Goal: Task Accomplishment & Management: Use online tool/utility

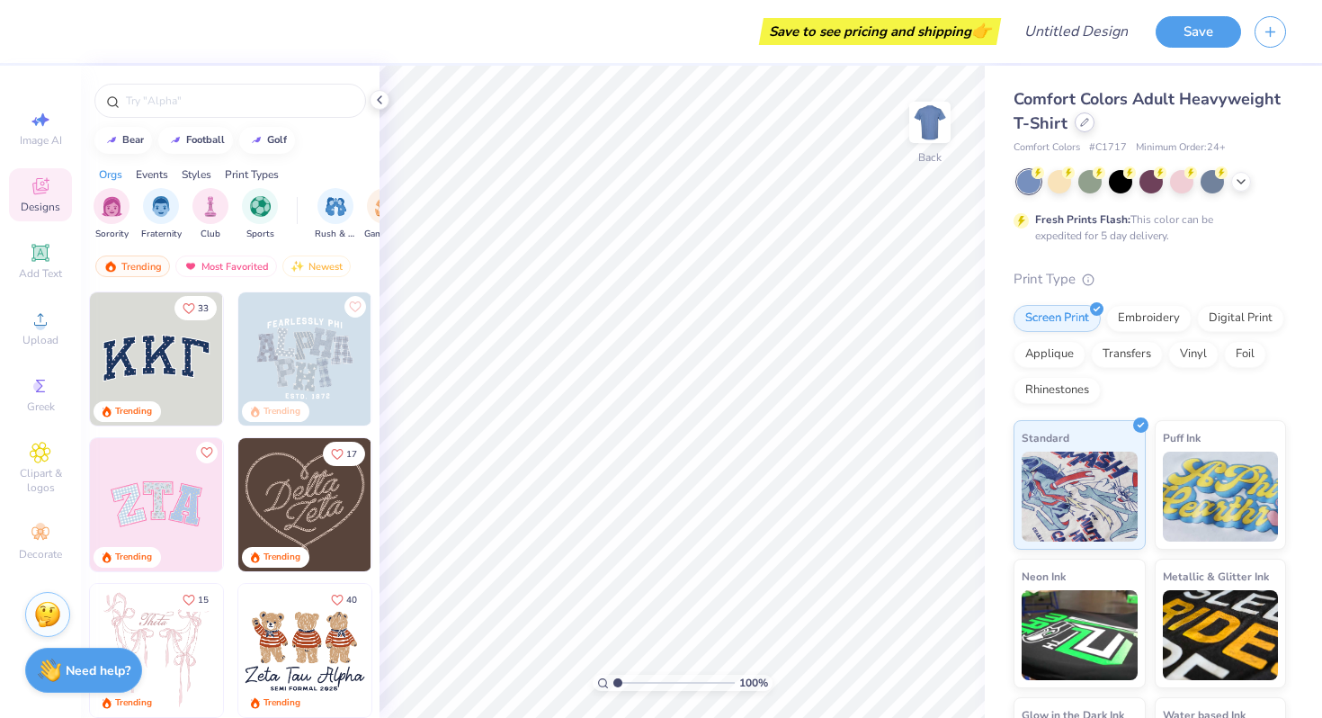
click at [1084, 121] on icon at bounding box center [1084, 122] width 7 height 7
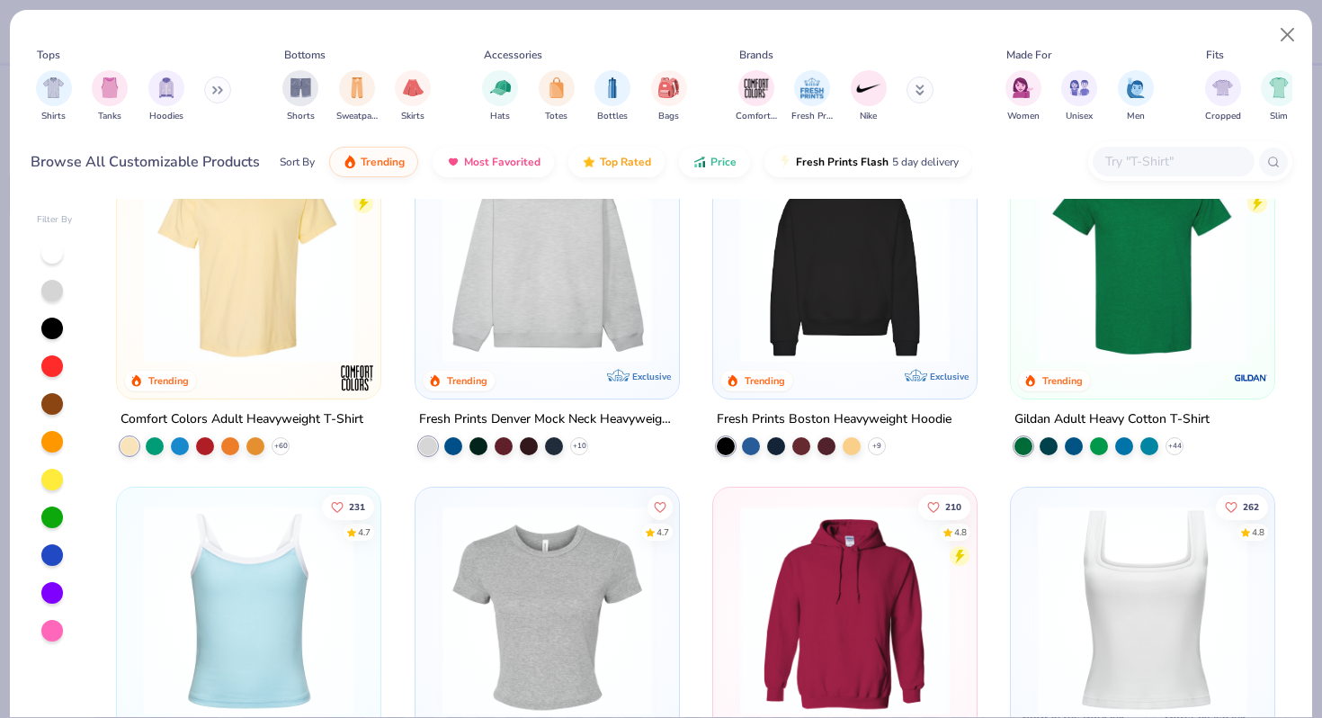
scroll to position [75, 0]
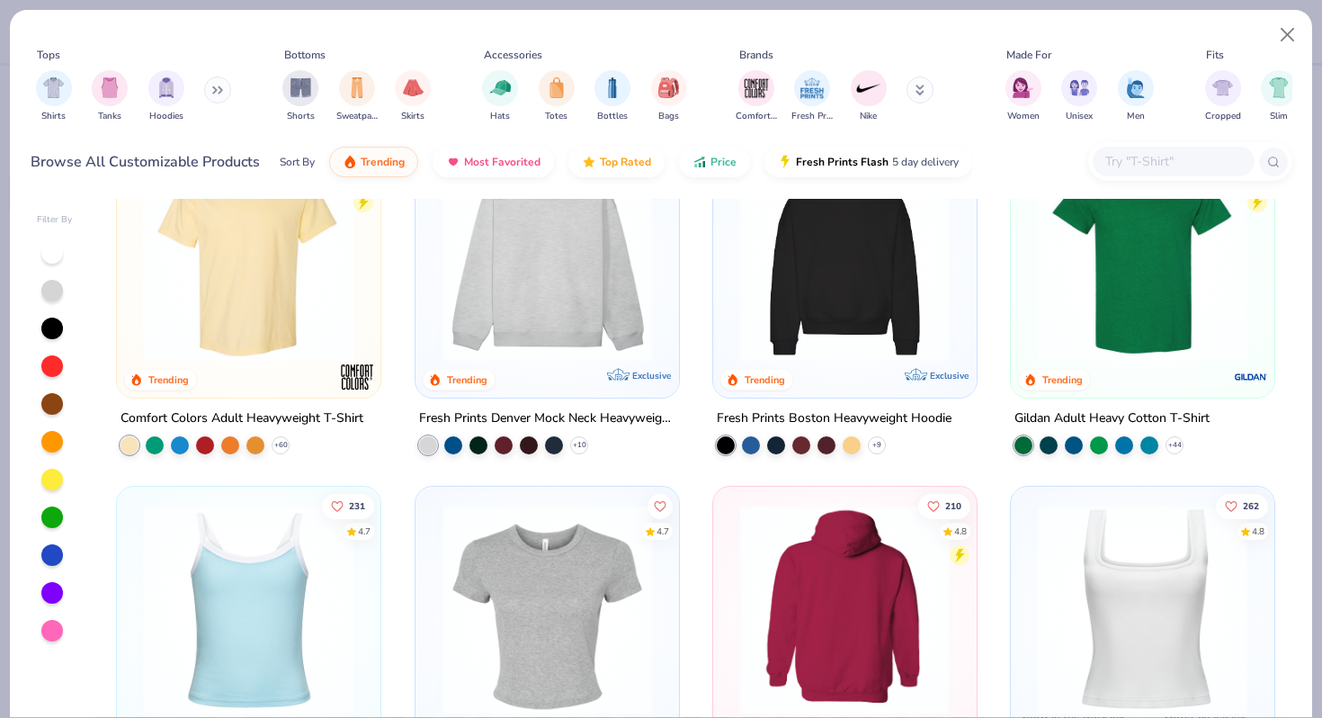
click at [783, 266] on img at bounding box center [844, 257] width 227 height 210
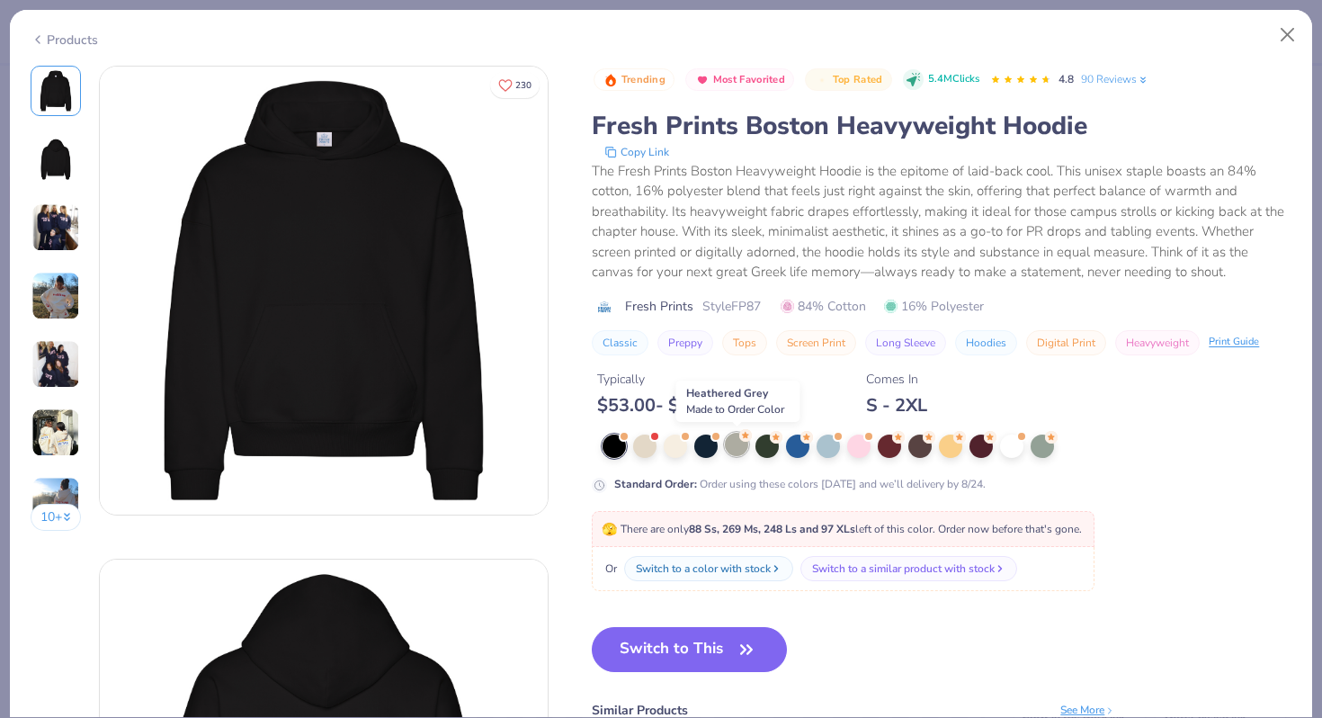
click at [737, 447] on div at bounding box center [736, 444] width 23 height 23
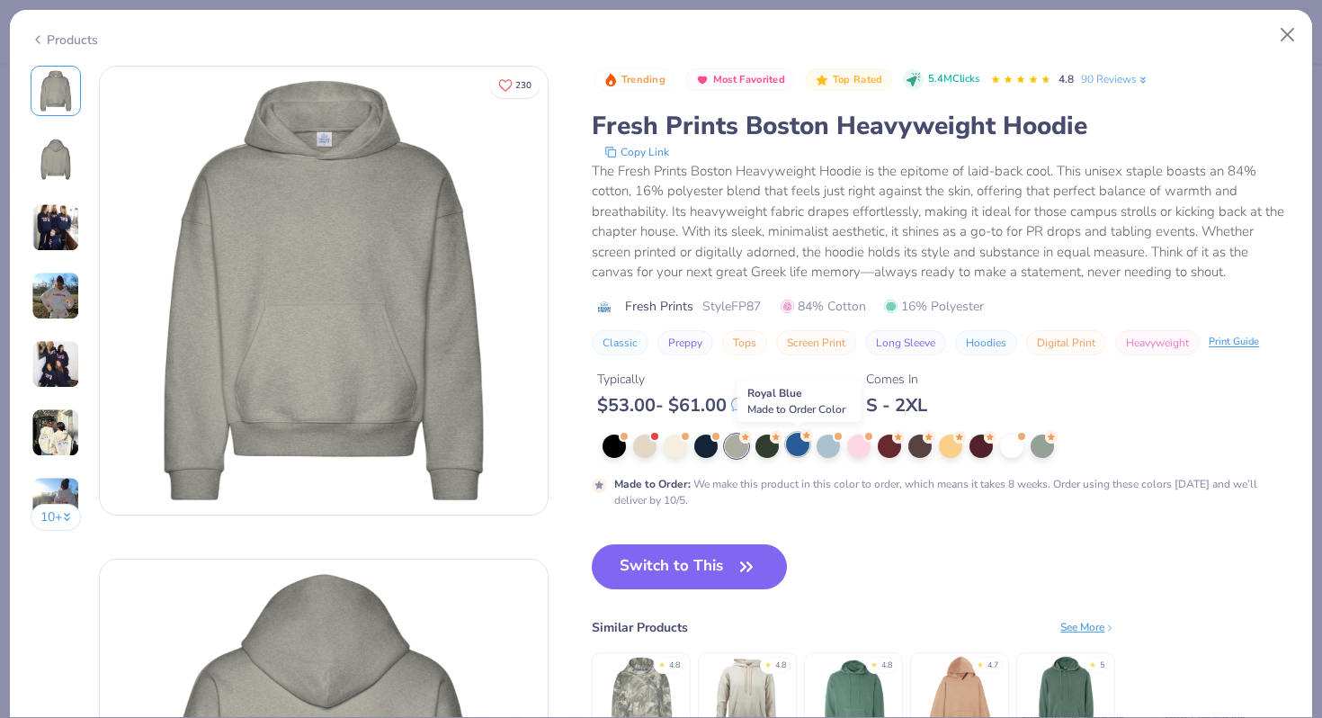
click at [786, 442] on div at bounding box center [797, 444] width 23 height 23
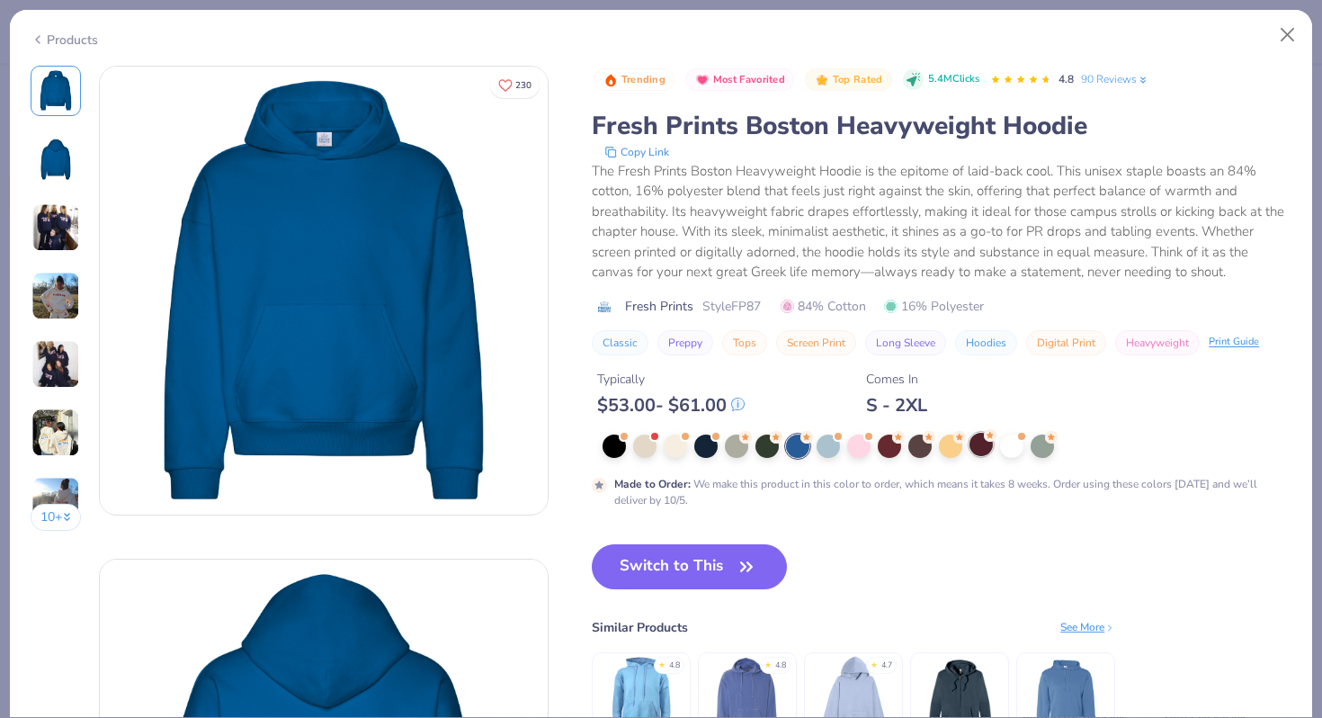
click at [995, 440] on icon at bounding box center [990, 435] width 13 height 13
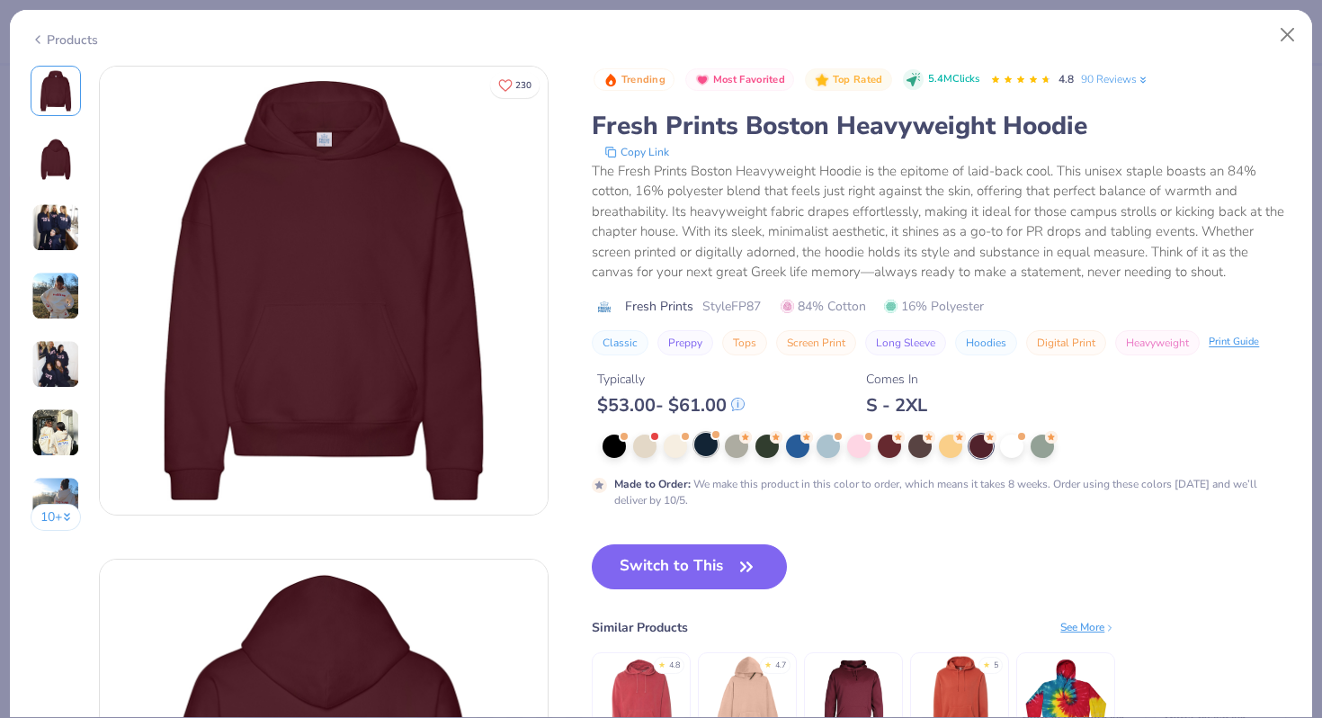
click at [704, 438] on div at bounding box center [705, 444] width 23 height 23
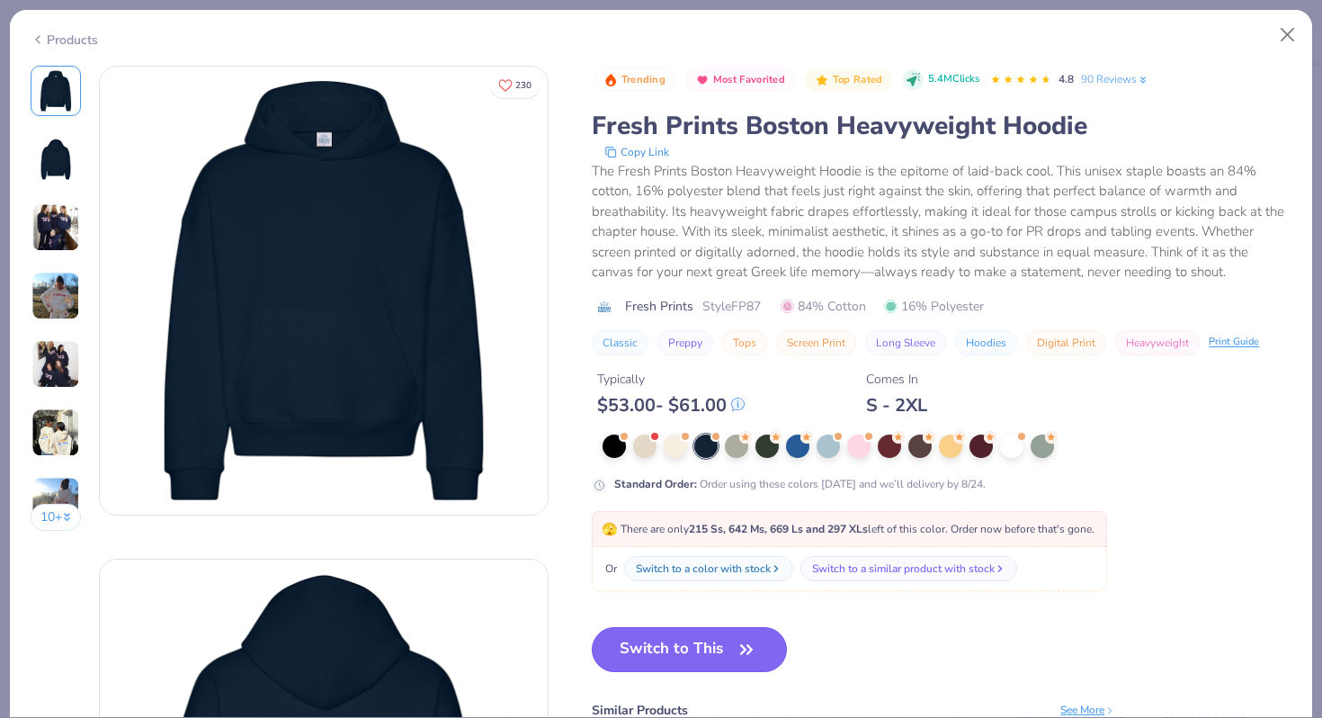
click at [716, 653] on button "Switch to This" at bounding box center [689, 649] width 195 height 45
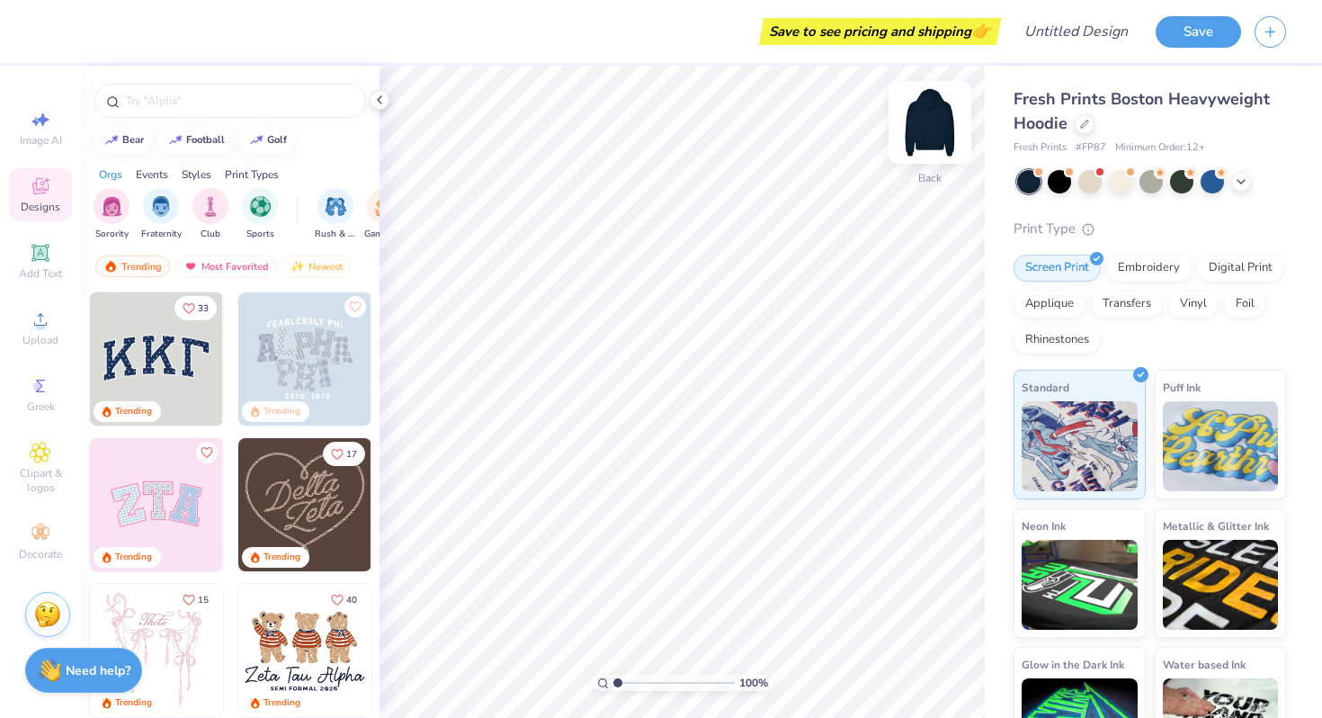
click at [926, 127] on img at bounding box center [930, 122] width 72 height 72
click at [925, 134] on img at bounding box center [930, 122] width 72 height 72
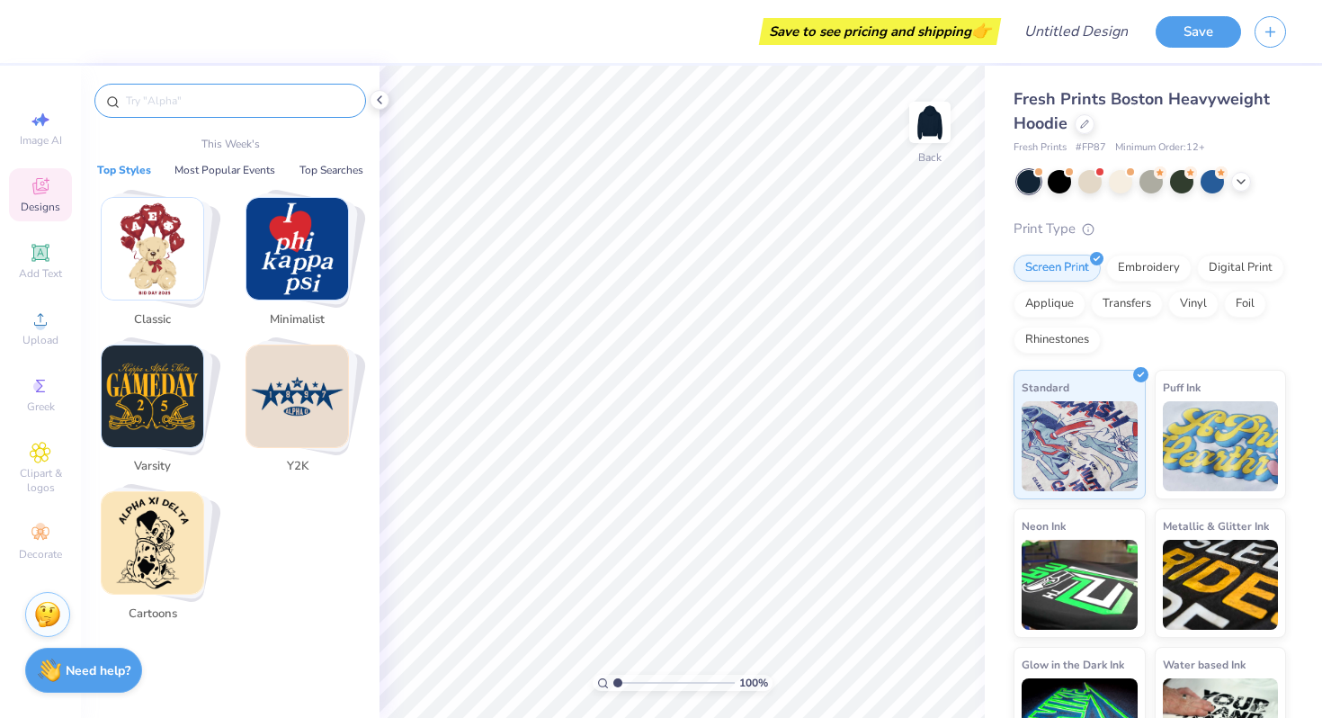
click at [236, 93] on input "text" at bounding box center [239, 101] width 230 height 18
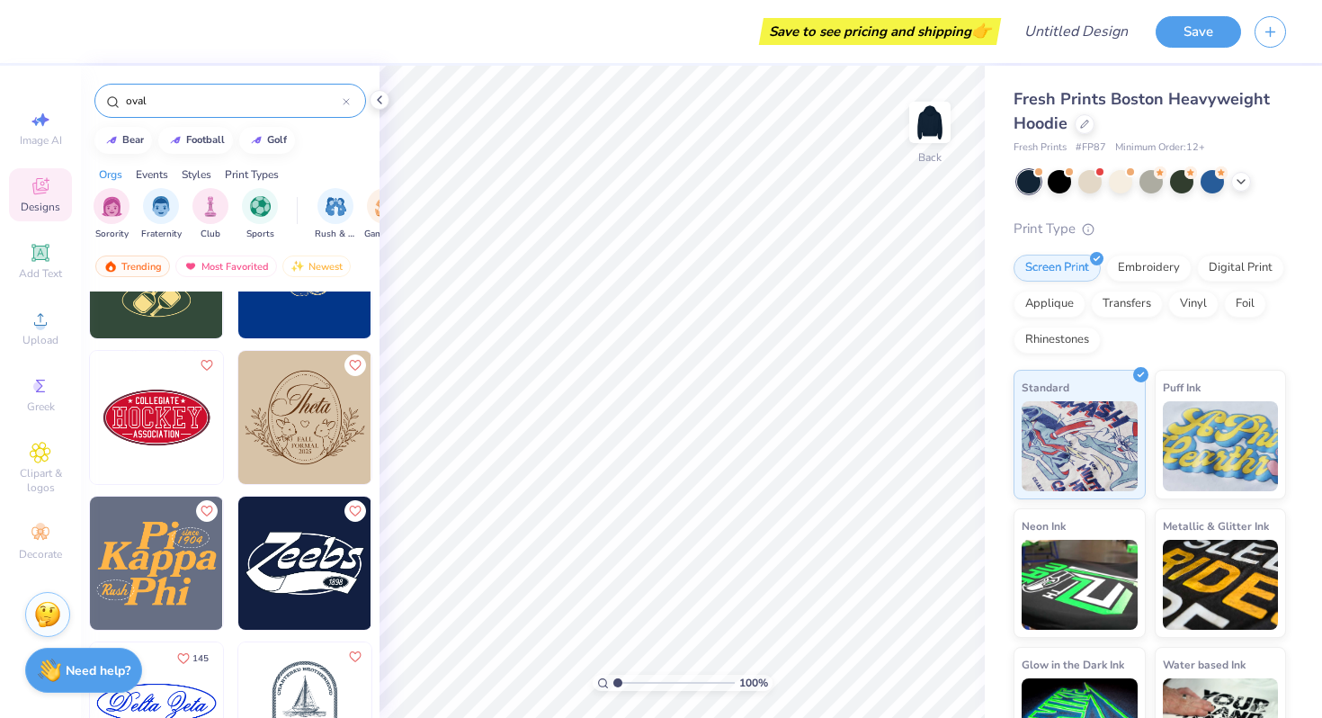
scroll to position [397, 0]
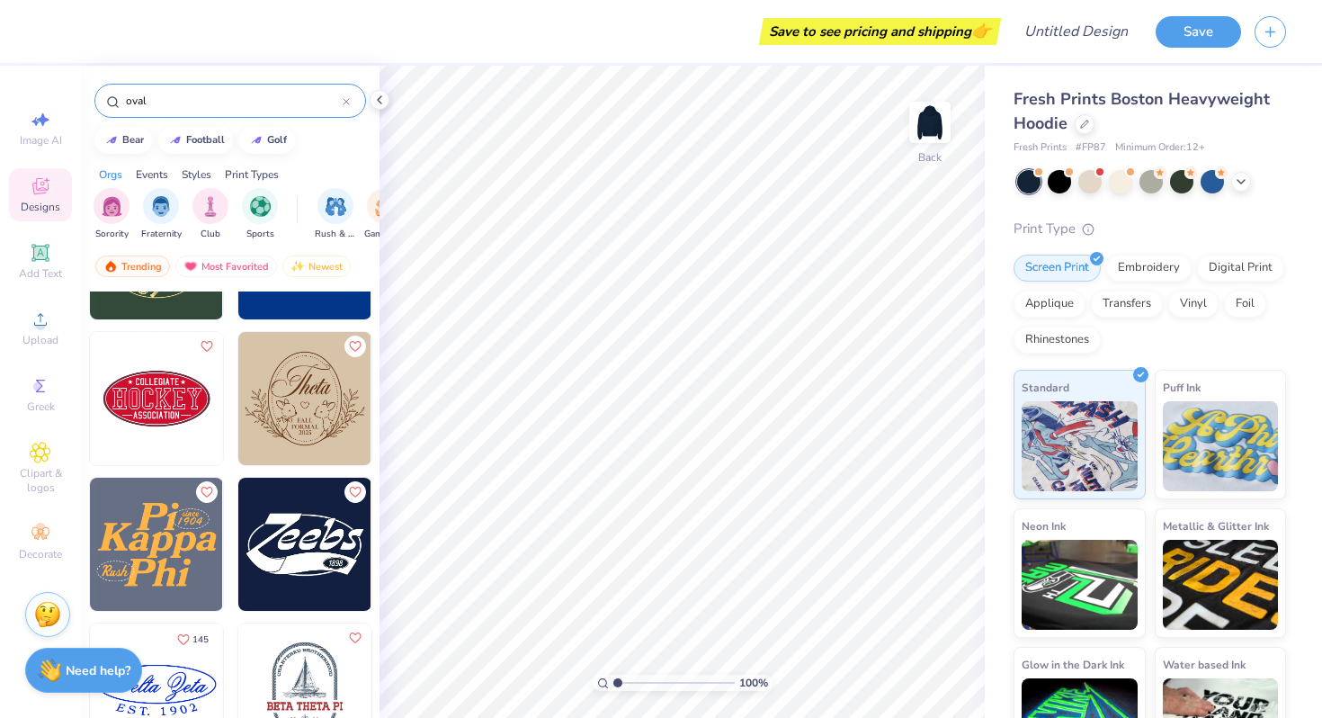
type input "oval"
click at [289, 538] on img at bounding box center [304, 543] width 133 height 133
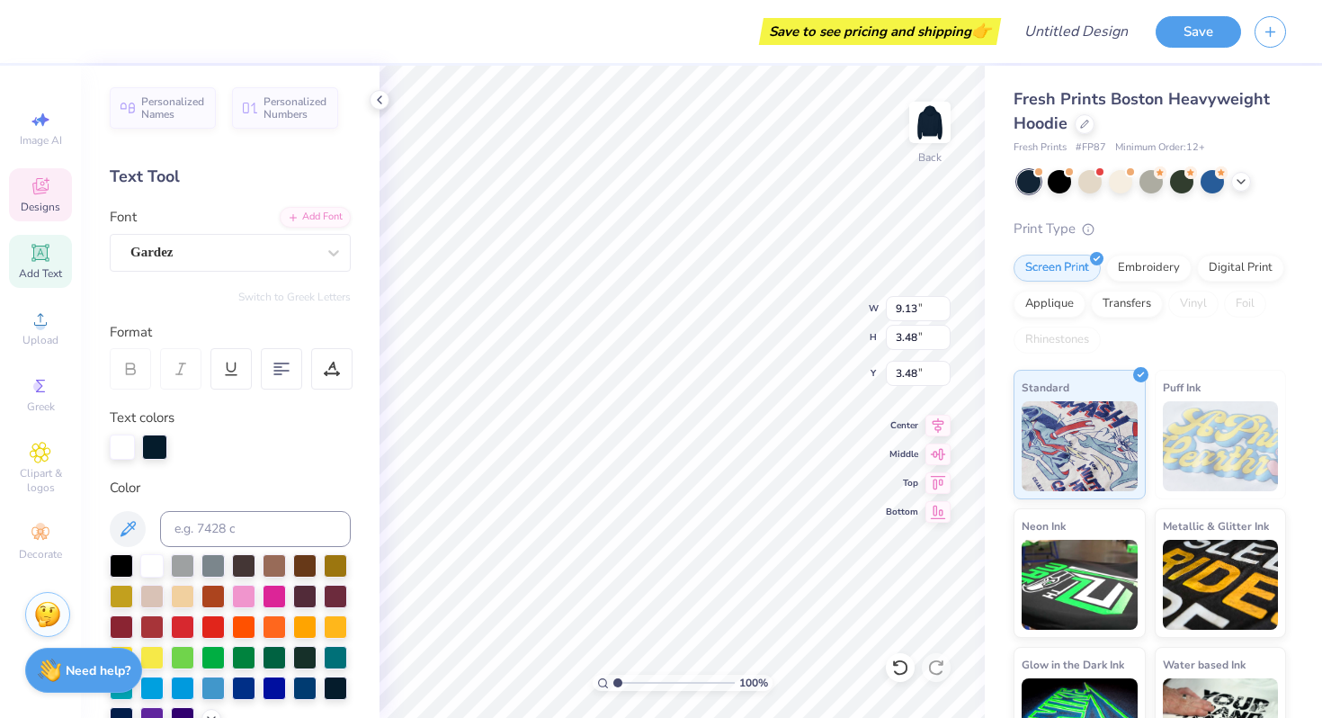
type textarea "e"
type input "10.38"
type input "2.38"
type input "7.11"
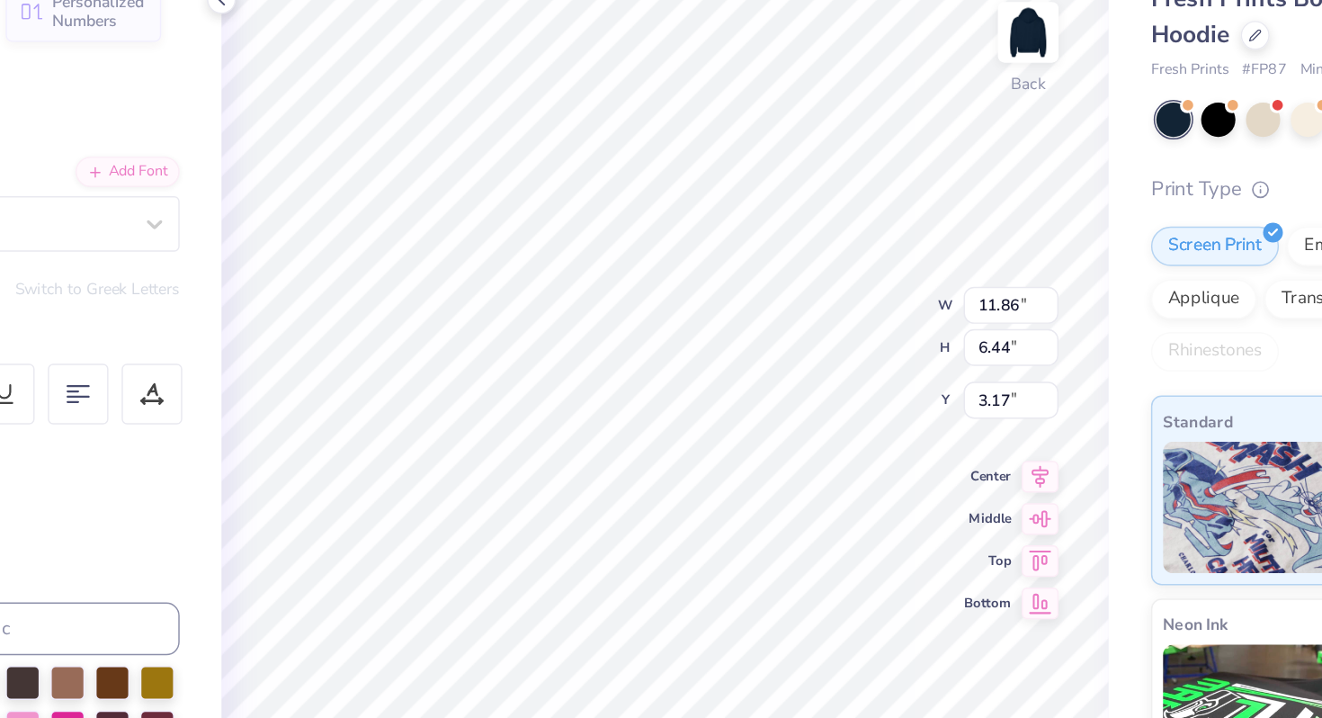
type input "2.62"
type input "1.20"
type input "7.67"
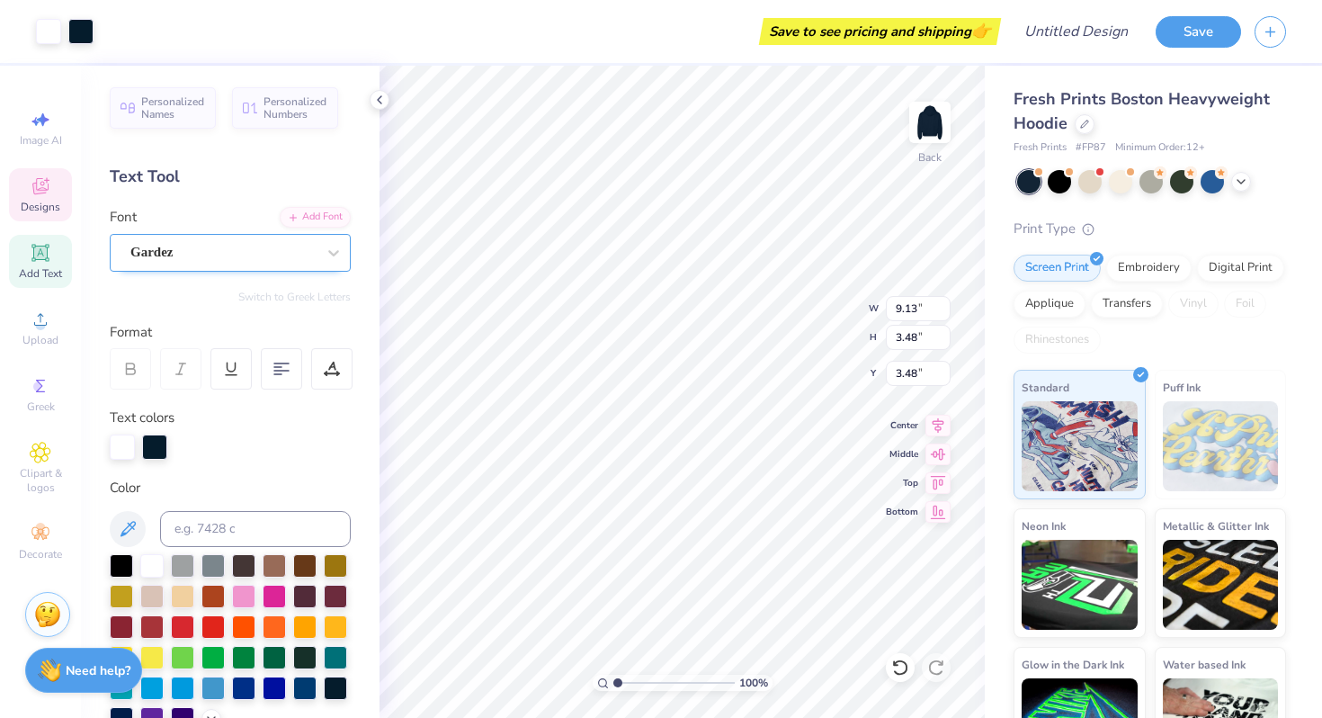
type input "3.63"
click at [786, 328] on div "100 % Back W 9.13 9.13 " H 3.48 3.48 " Y 3.63 3.63 " Center Middle Top Bottom" at bounding box center [681, 392] width 605 height 652
click at [815, 342] on div "100 % Back W 9.13 9.13 " H 3.48 3.48 " Y 3.63 3.63 " Center Middle Top Bottom" at bounding box center [681, 392] width 605 height 652
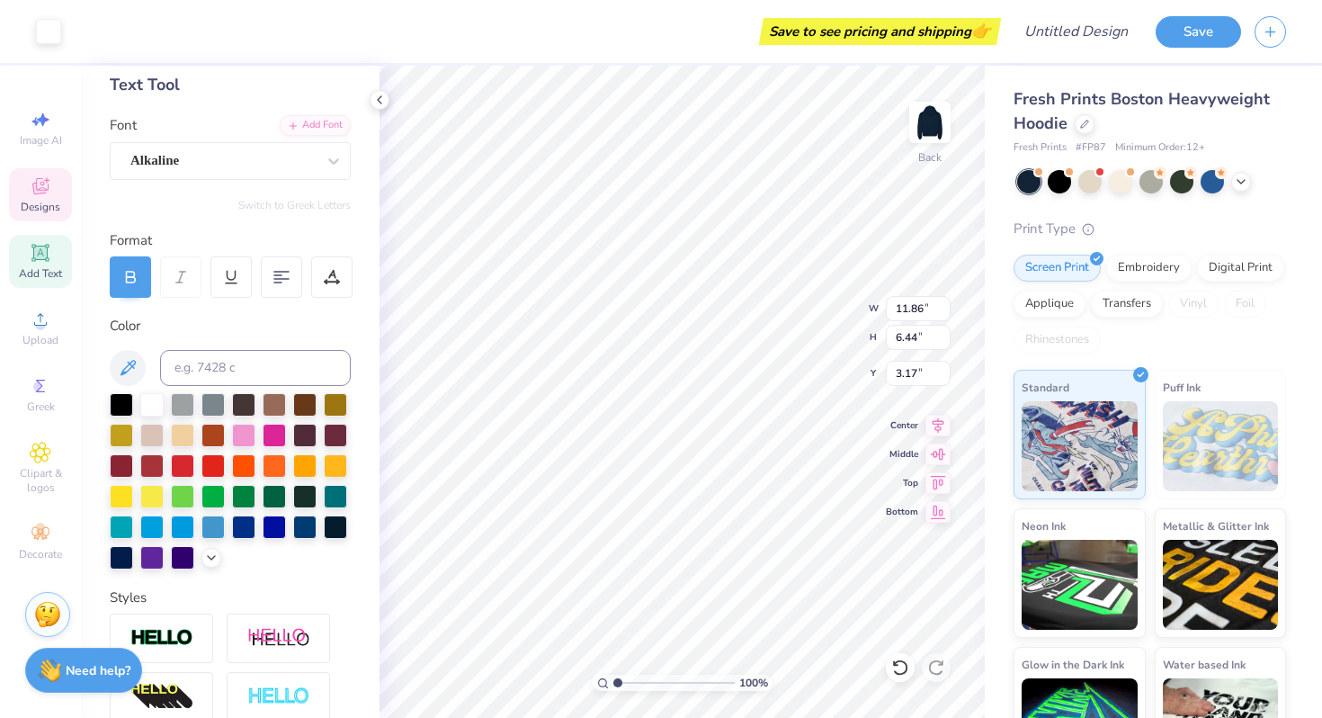
scroll to position [90, 0]
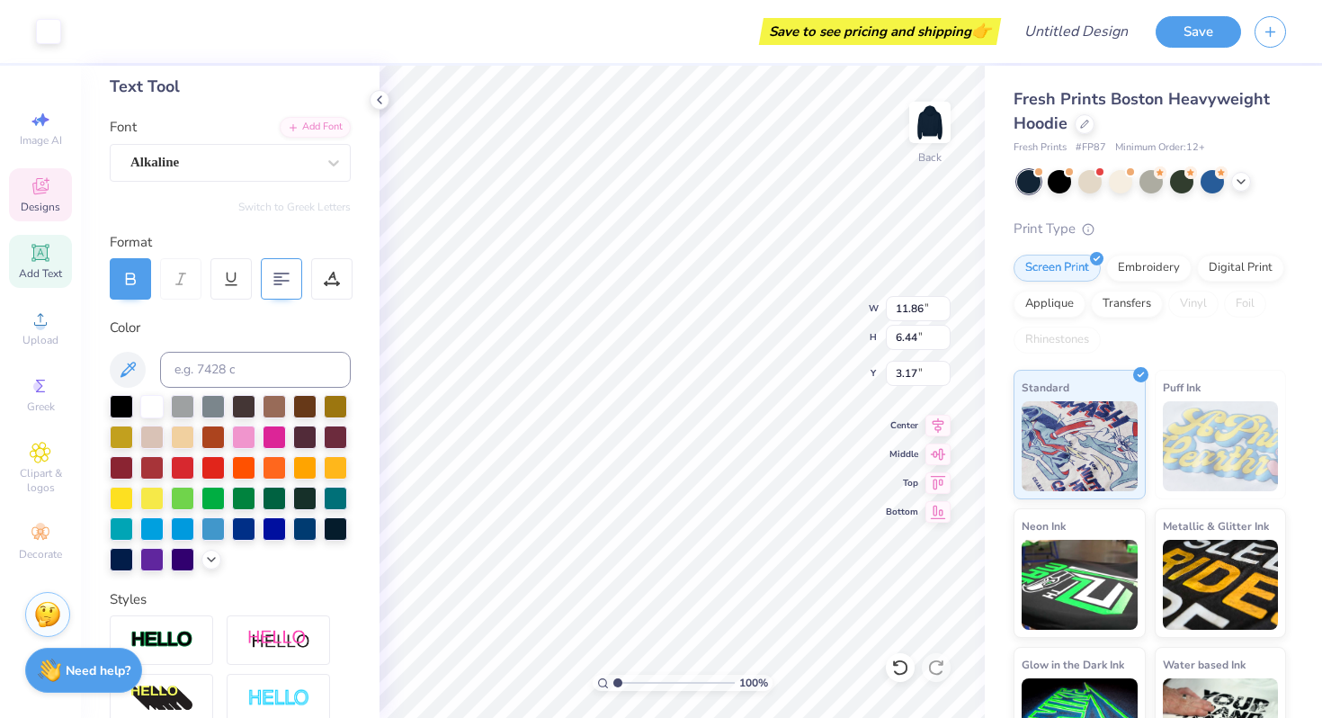
click at [290, 281] on div at bounding box center [281, 278] width 41 height 41
click at [299, 278] on div at bounding box center [281, 278] width 41 height 41
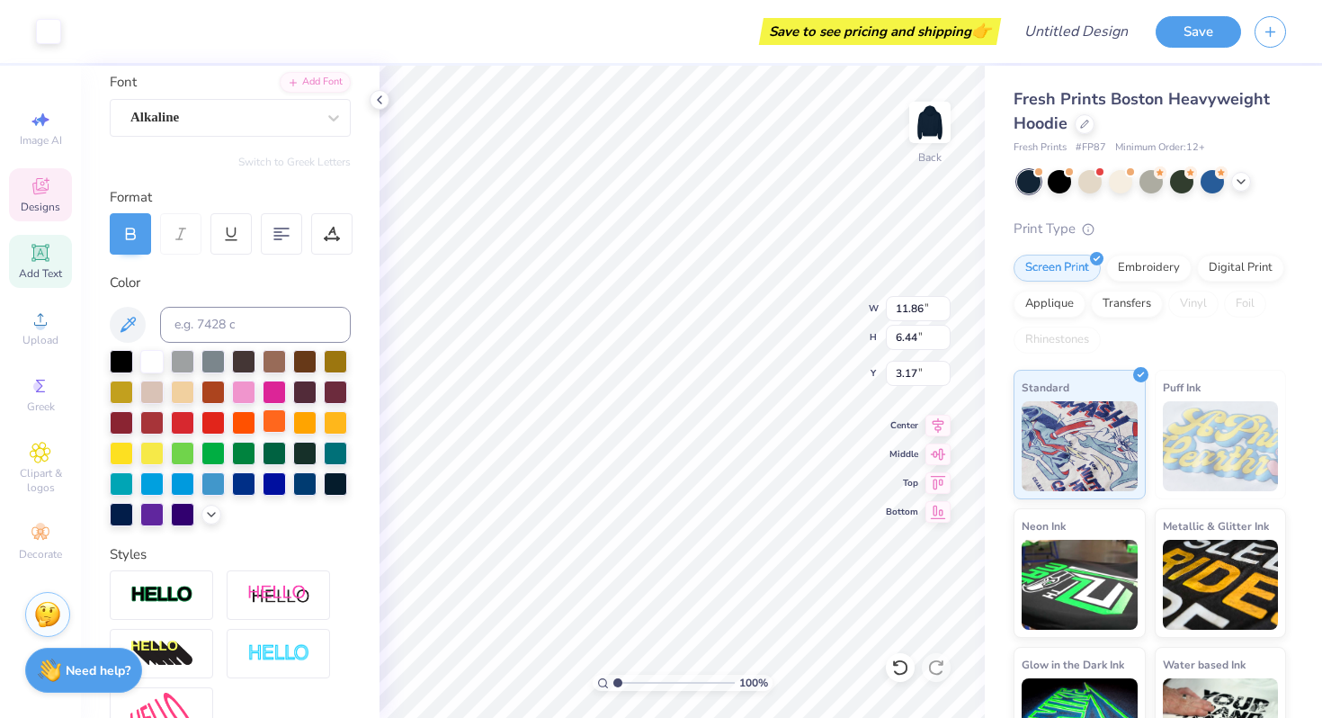
scroll to position [157, 0]
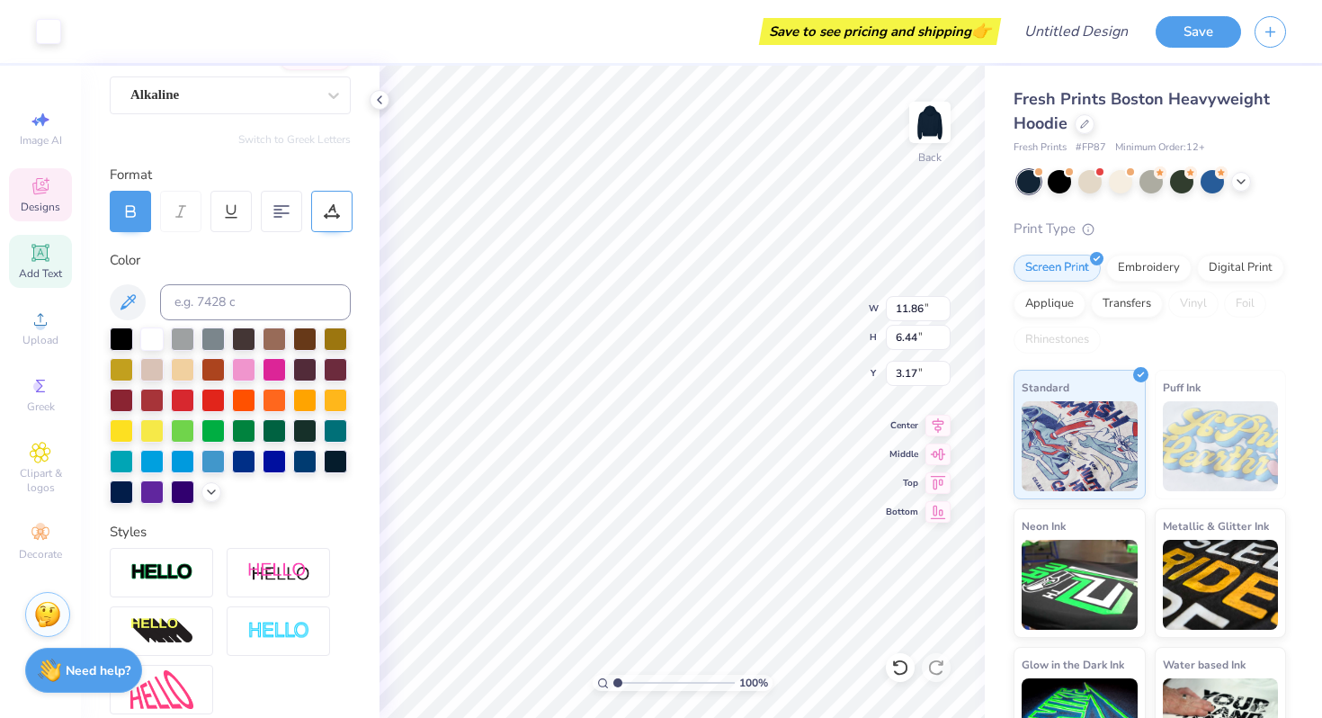
click at [330, 209] on icon at bounding box center [332, 208] width 8 height 9
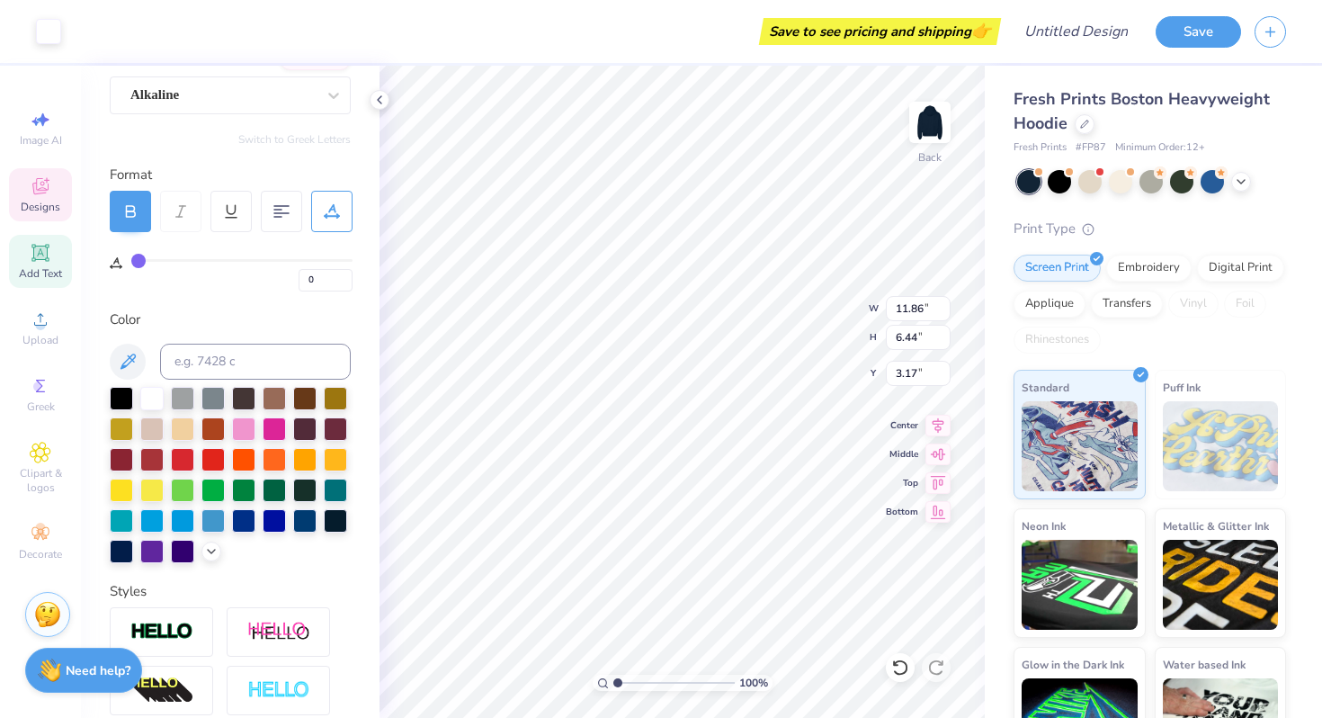
click at [223, 256] on div "0" at bounding box center [241, 270] width 221 height 41
click at [237, 257] on div "0" at bounding box center [241, 270] width 221 height 41
type input "1"
type input "2"
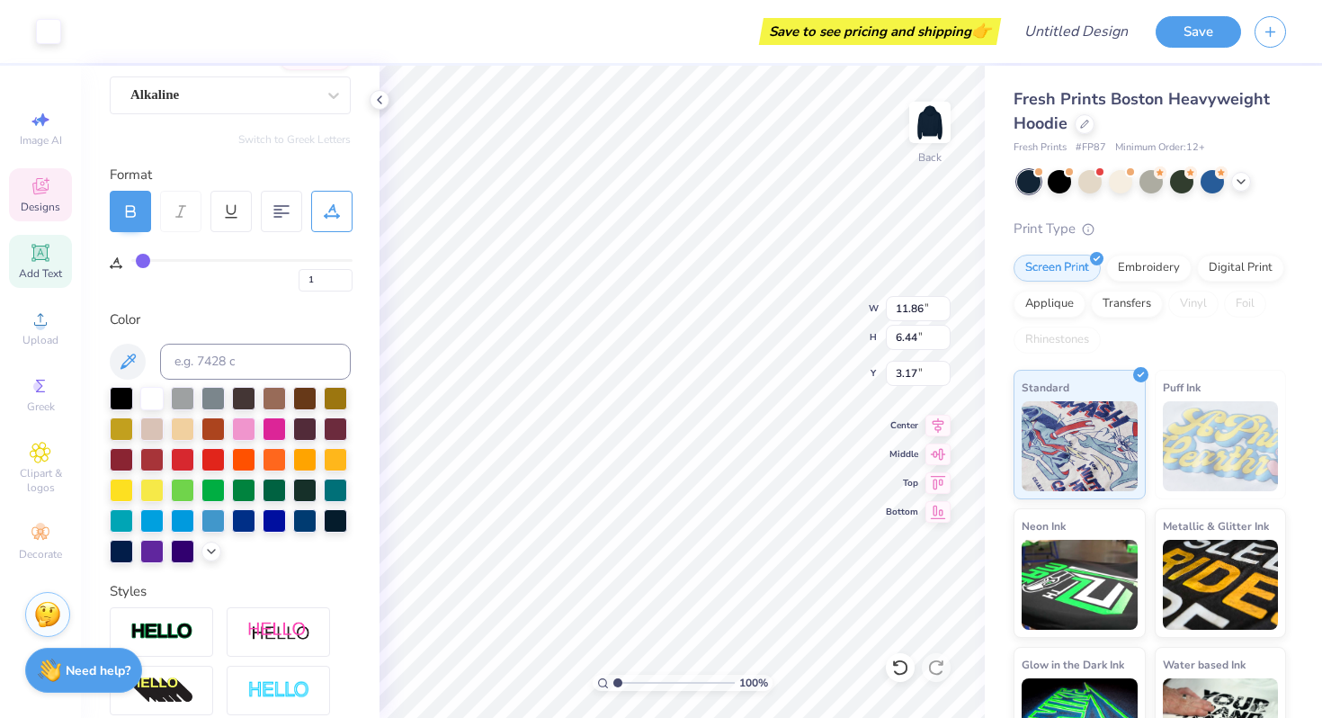
type input "2"
type input "4"
type input "8"
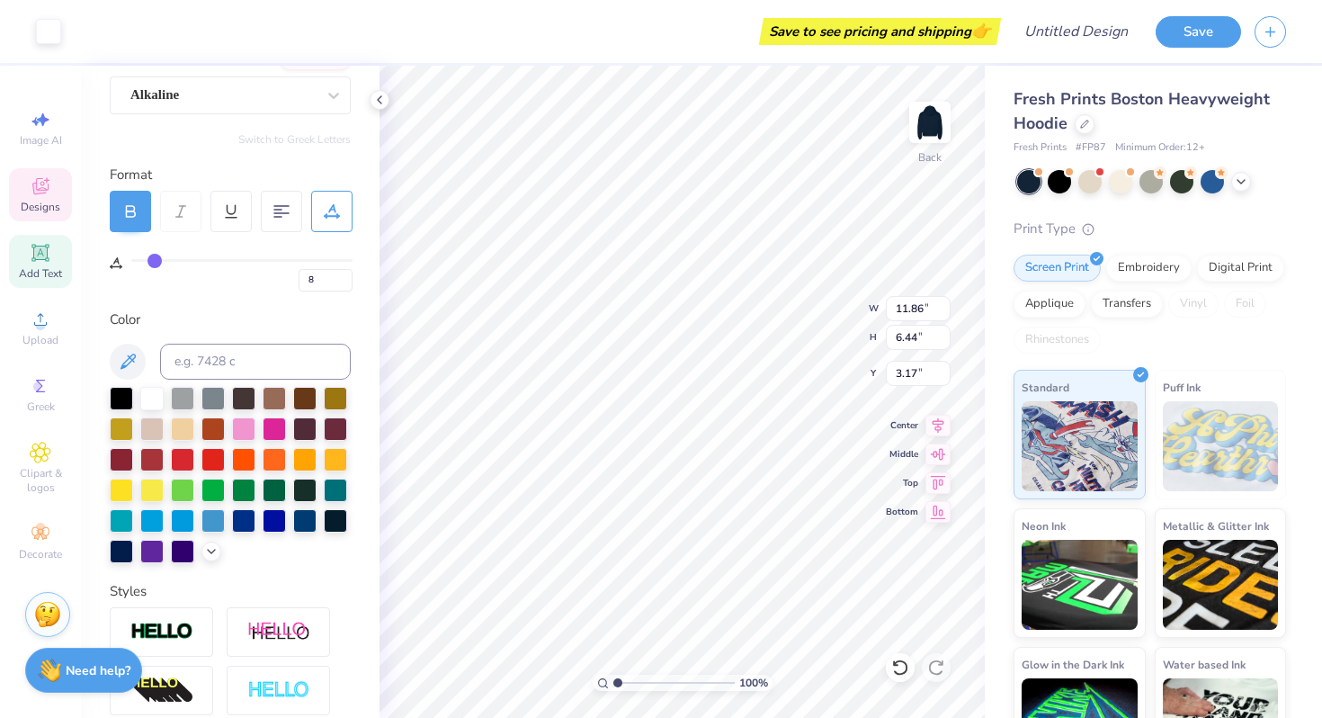
type input "11"
type input "15"
type input "18"
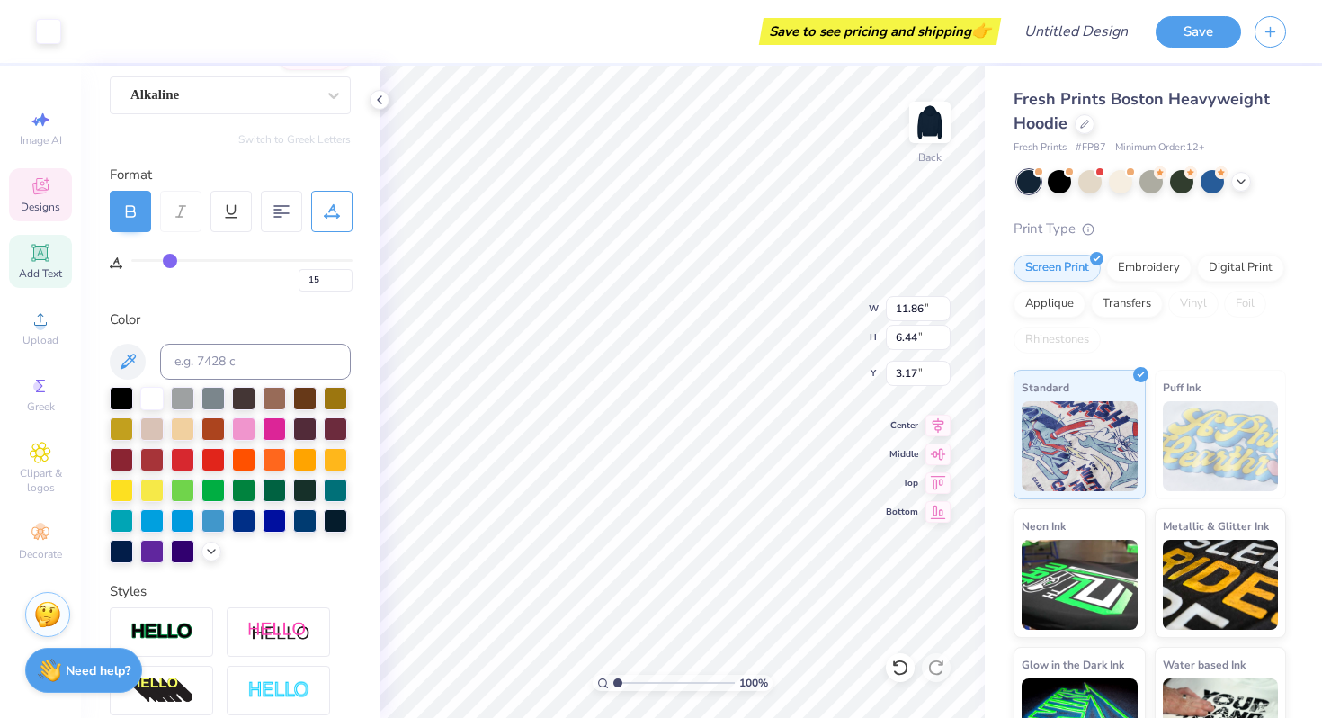
type input "18"
type input "21"
type input "23"
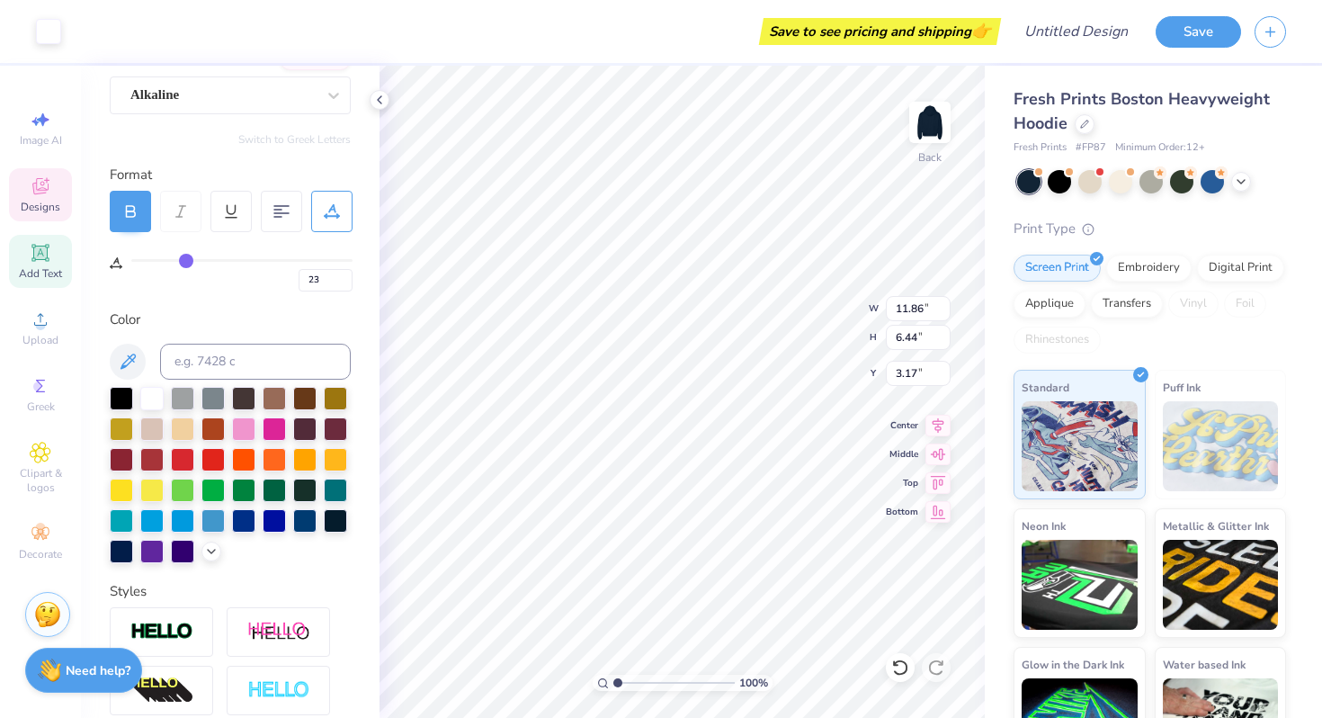
type input "26"
type input "28"
type input "29"
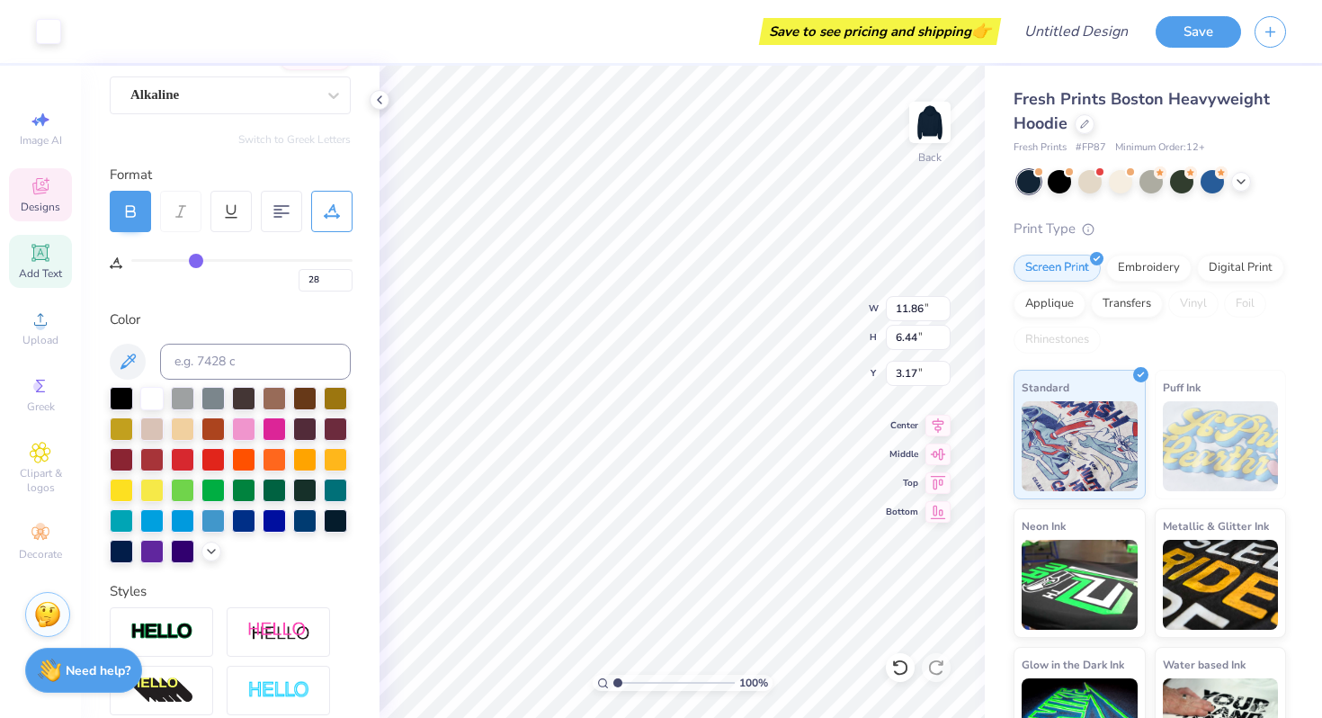
type input "29"
type input "30"
type input "31"
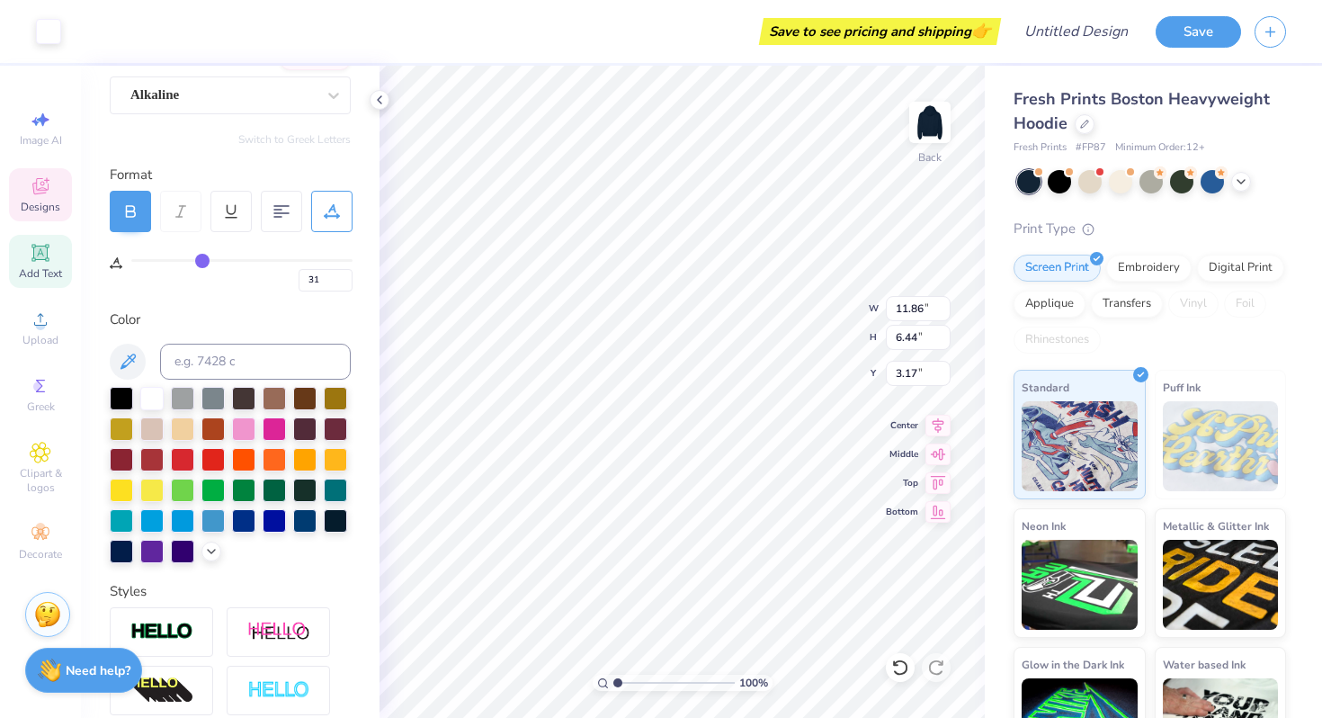
type input "32"
type input "34"
type input "35"
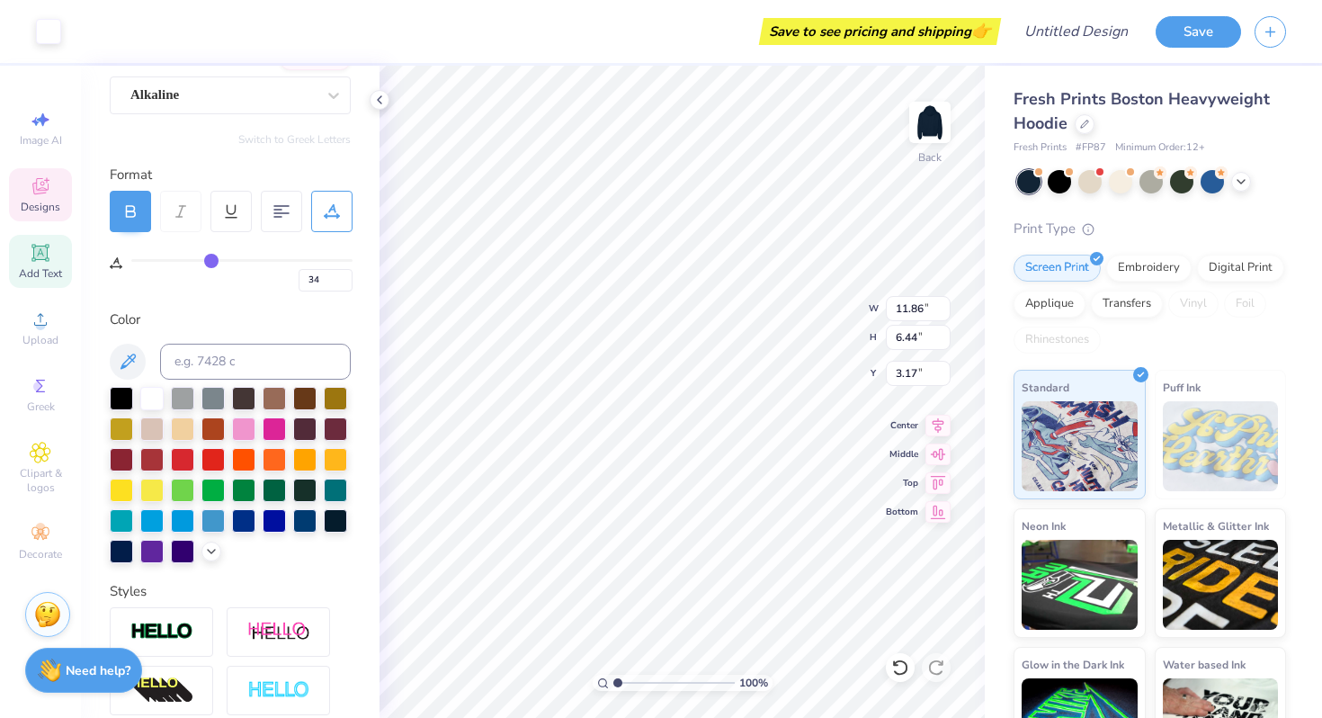
type input "35"
type input "36"
type input "37"
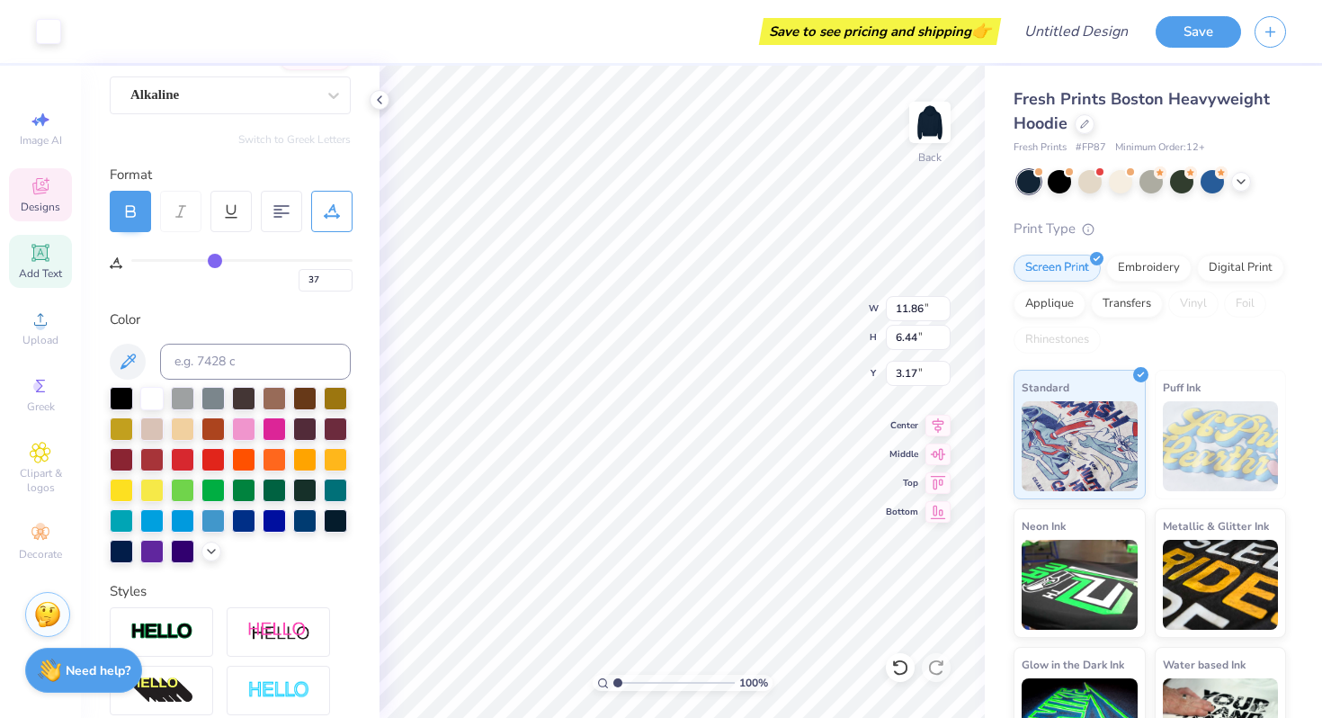
type input "38"
drag, startPoint x: 140, startPoint y: 257, endPoint x: 217, endPoint y: 272, distance: 77.8
click at [217, 262] on input "range" at bounding box center [241, 260] width 221 height 3
type input "41"
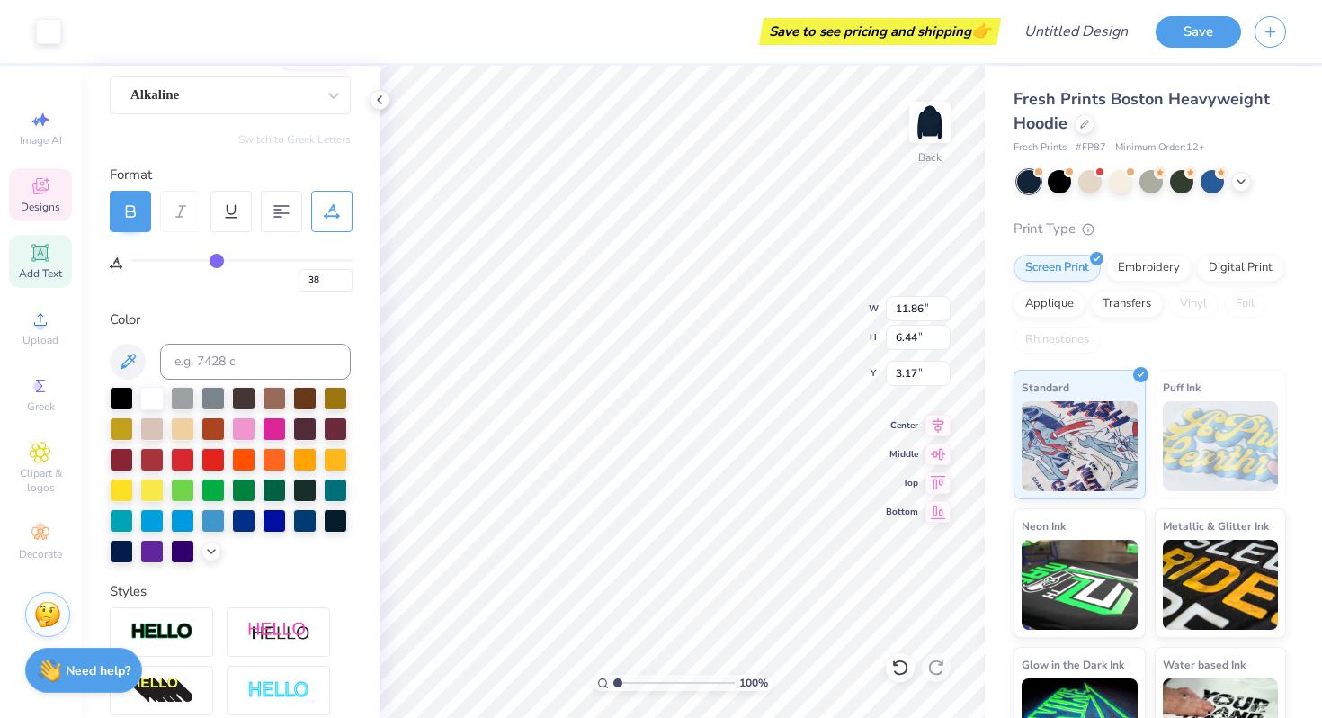
type input "41"
type input "42"
type input "43"
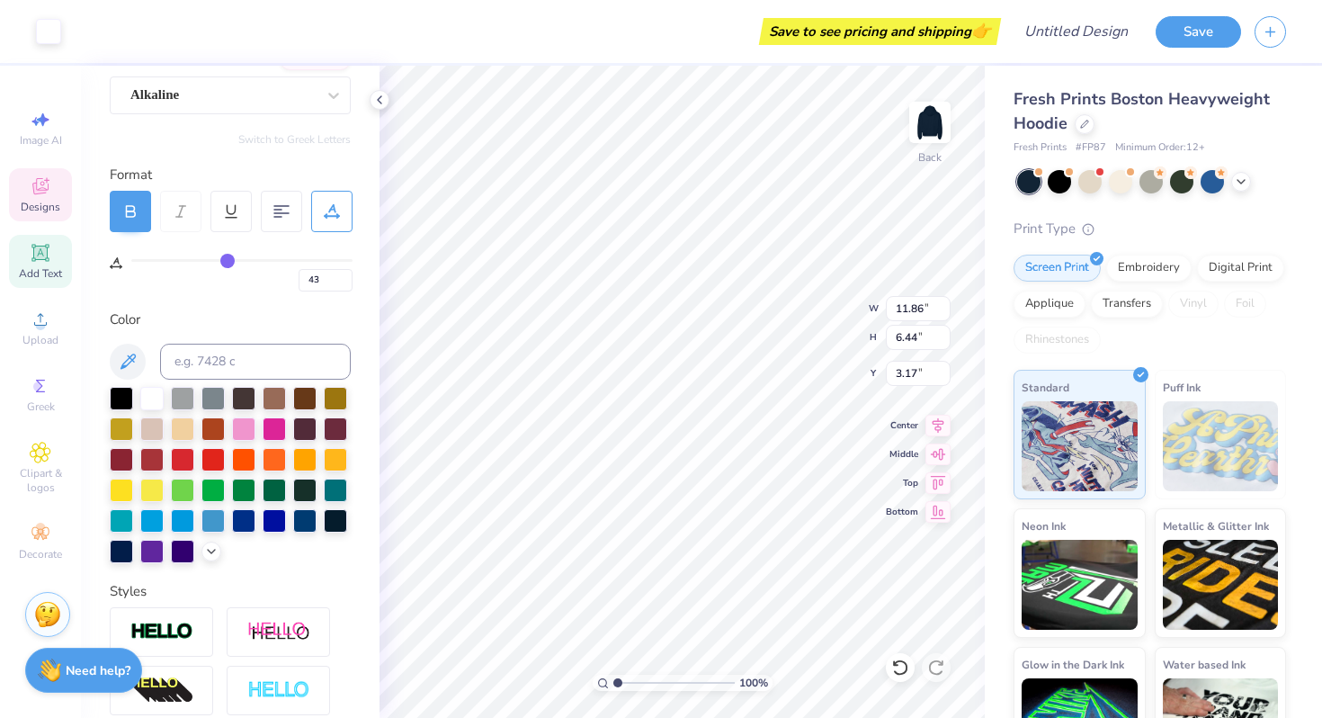
type input "46"
type input "48"
type input "49"
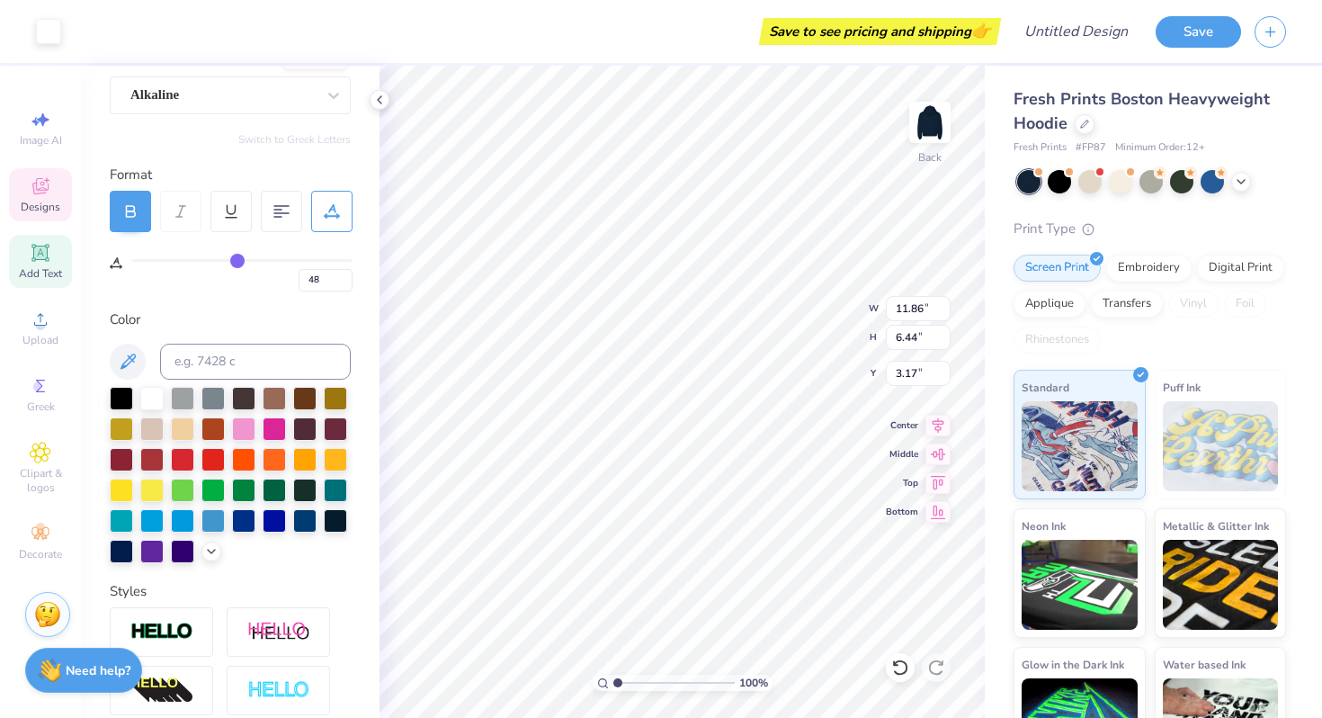
type input "49"
type input "52"
type input "54"
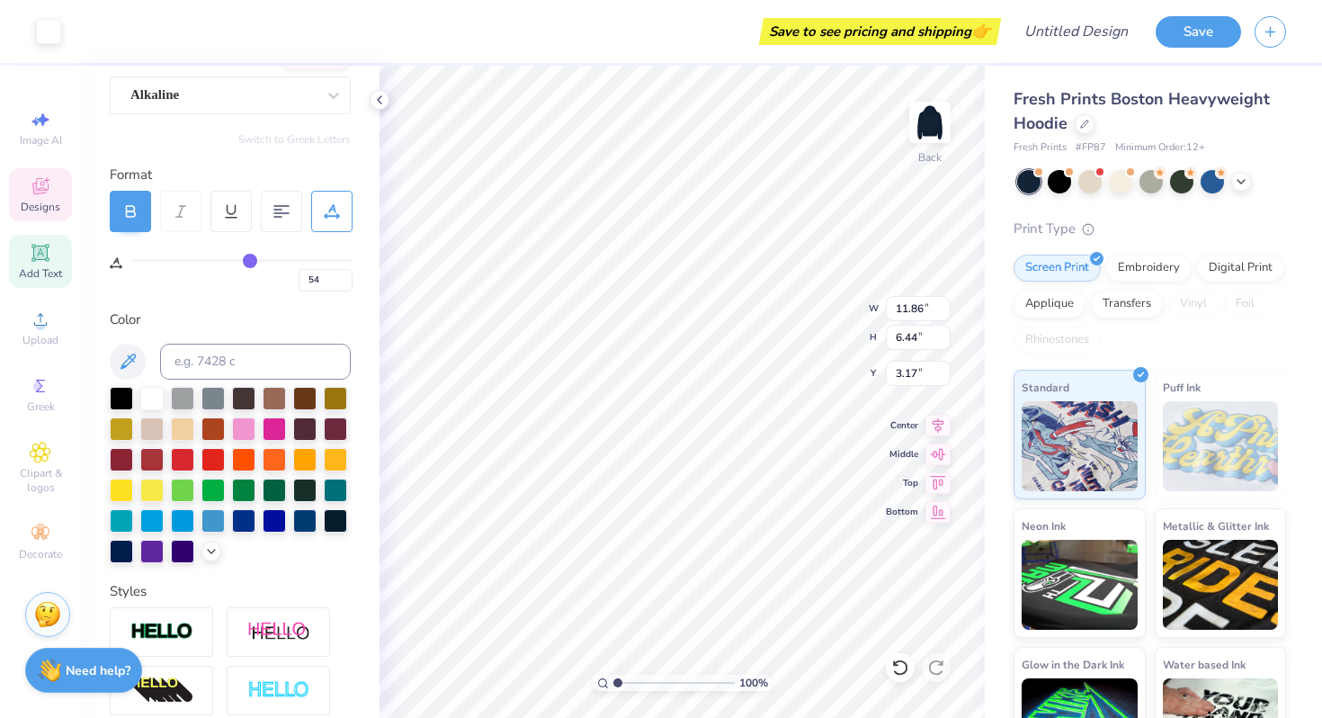
type input "56"
type input "58"
type input "60"
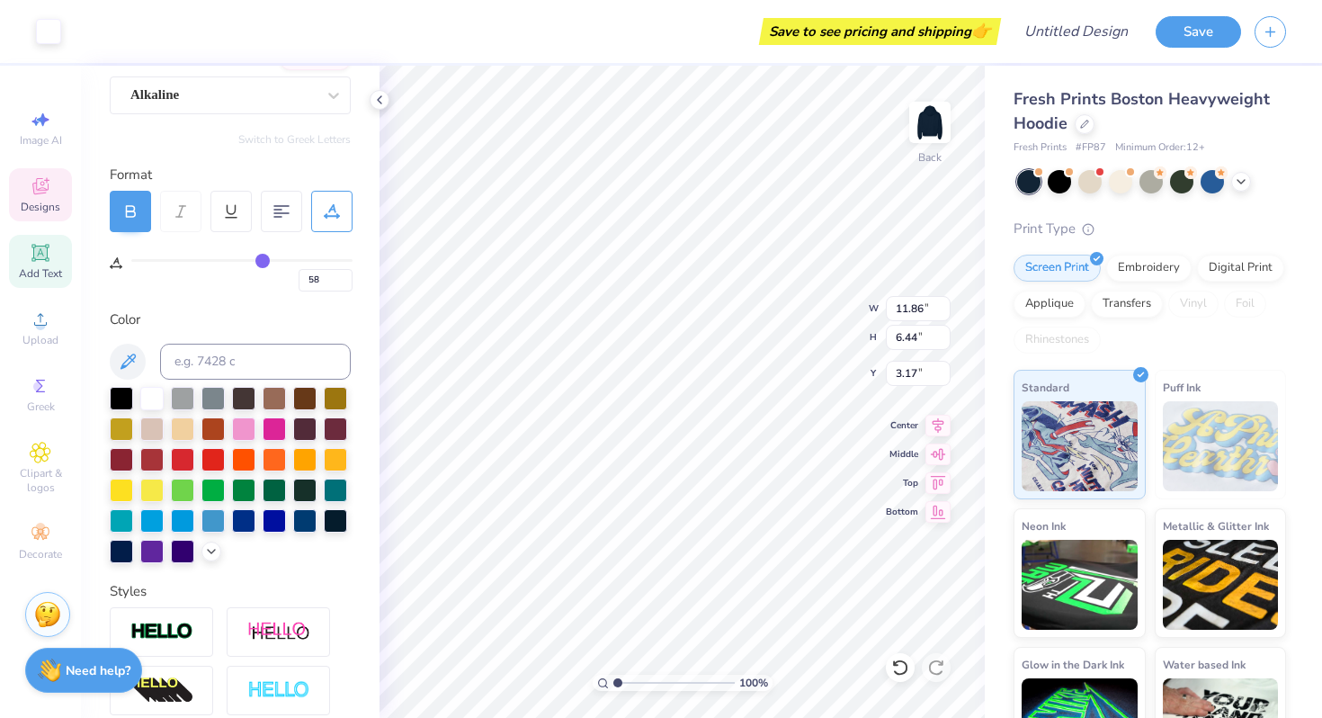
type input "60"
type input "61"
type input "63"
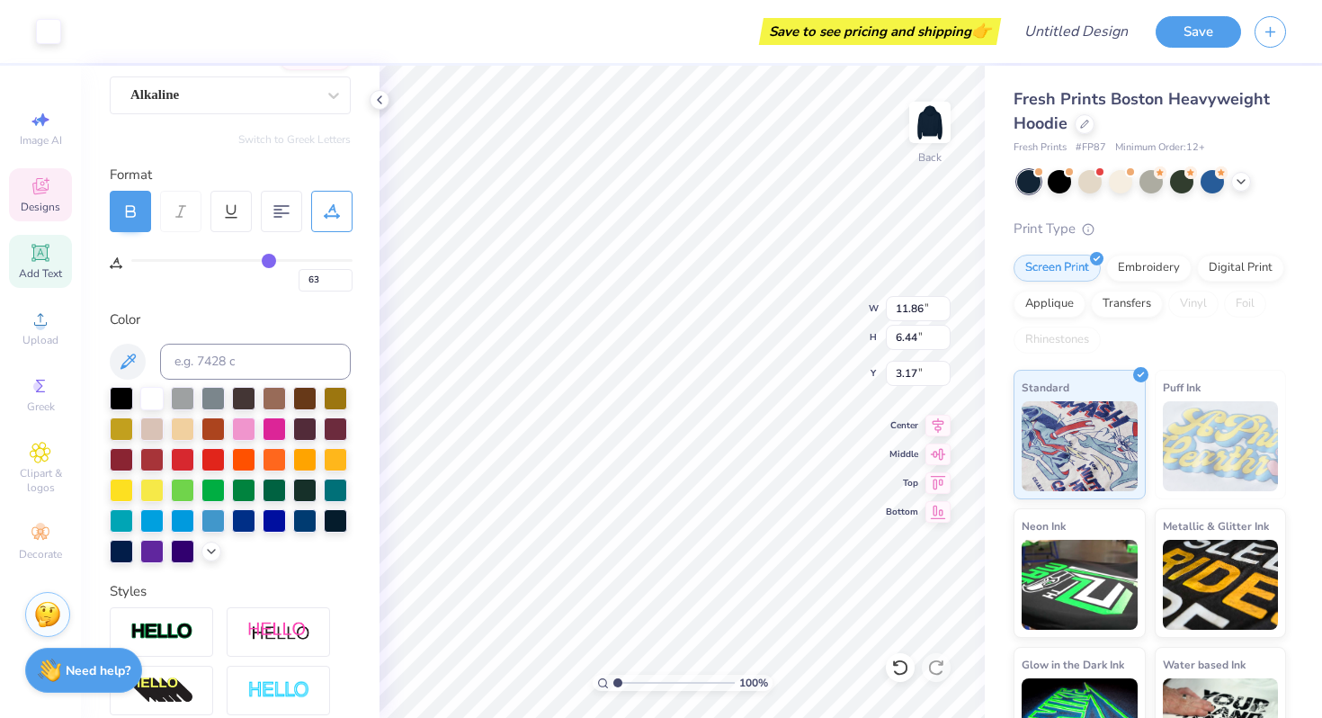
type input "64"
type input "66"
type input "67"
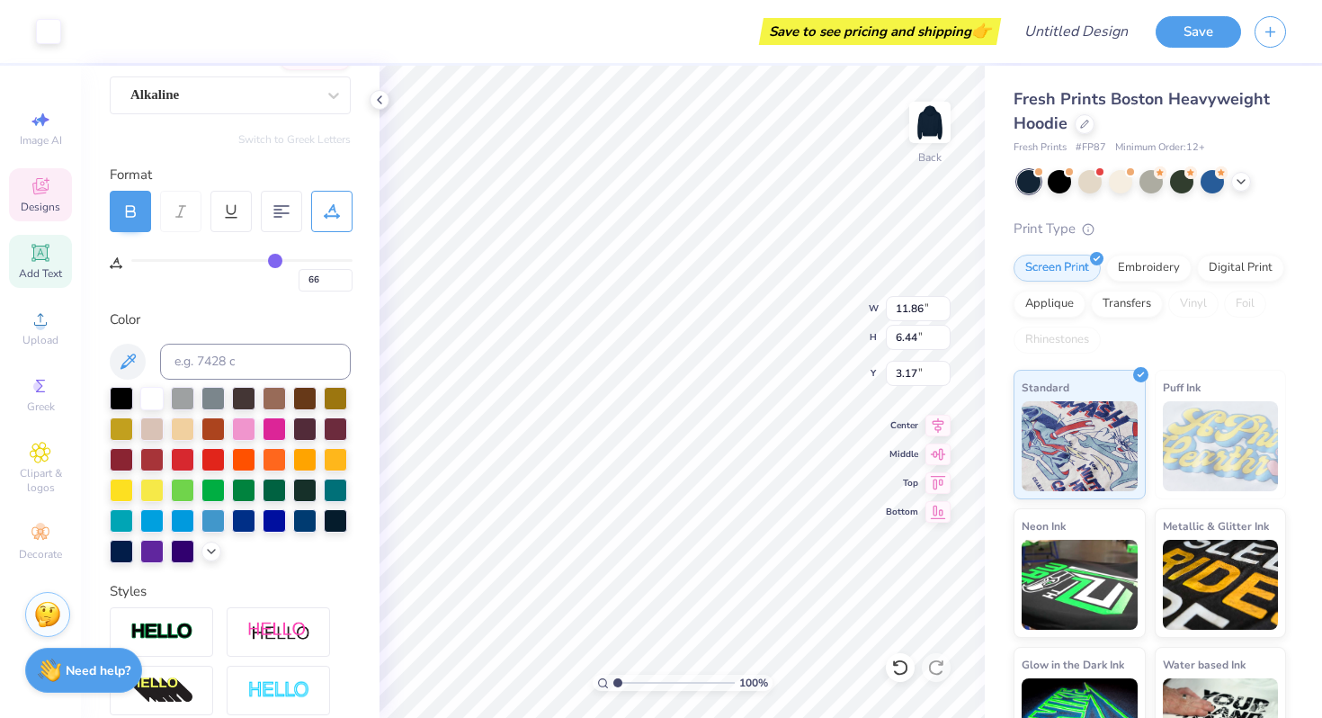
type input "67"
type input "68"
type input "69"
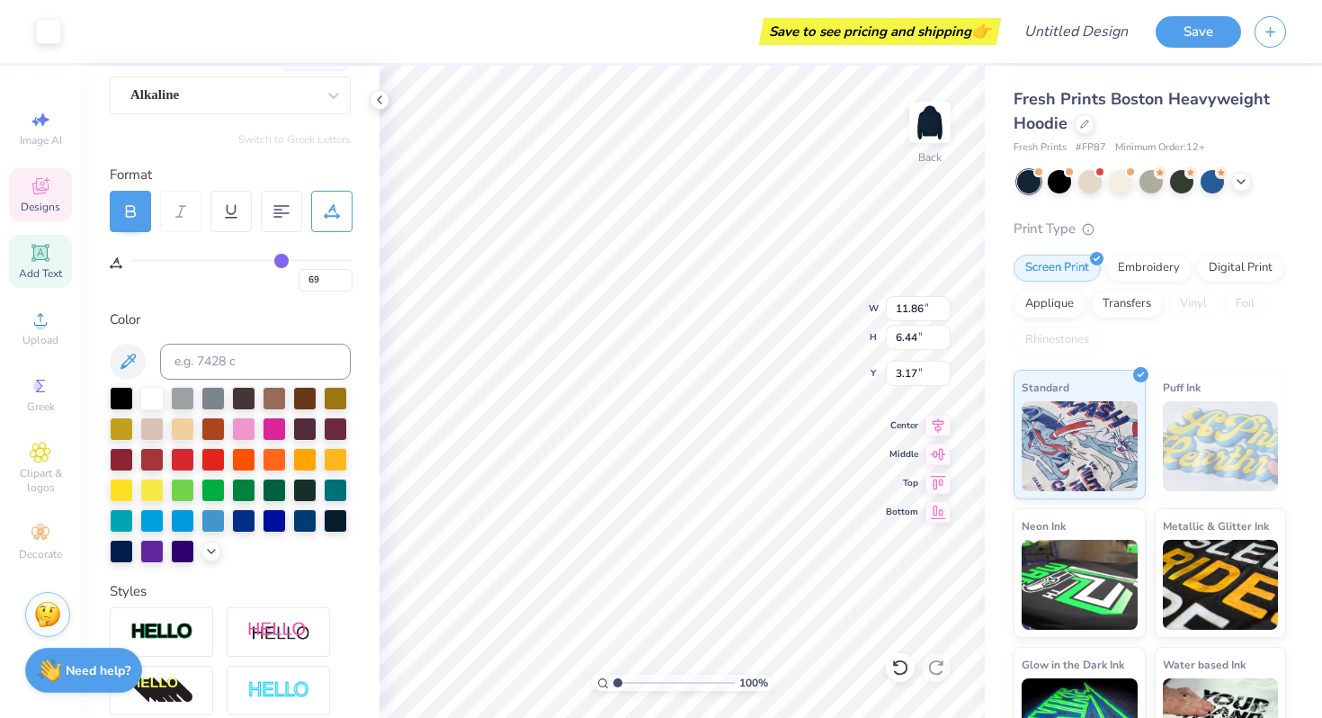
type input "70"
type input "71"
type input "72"
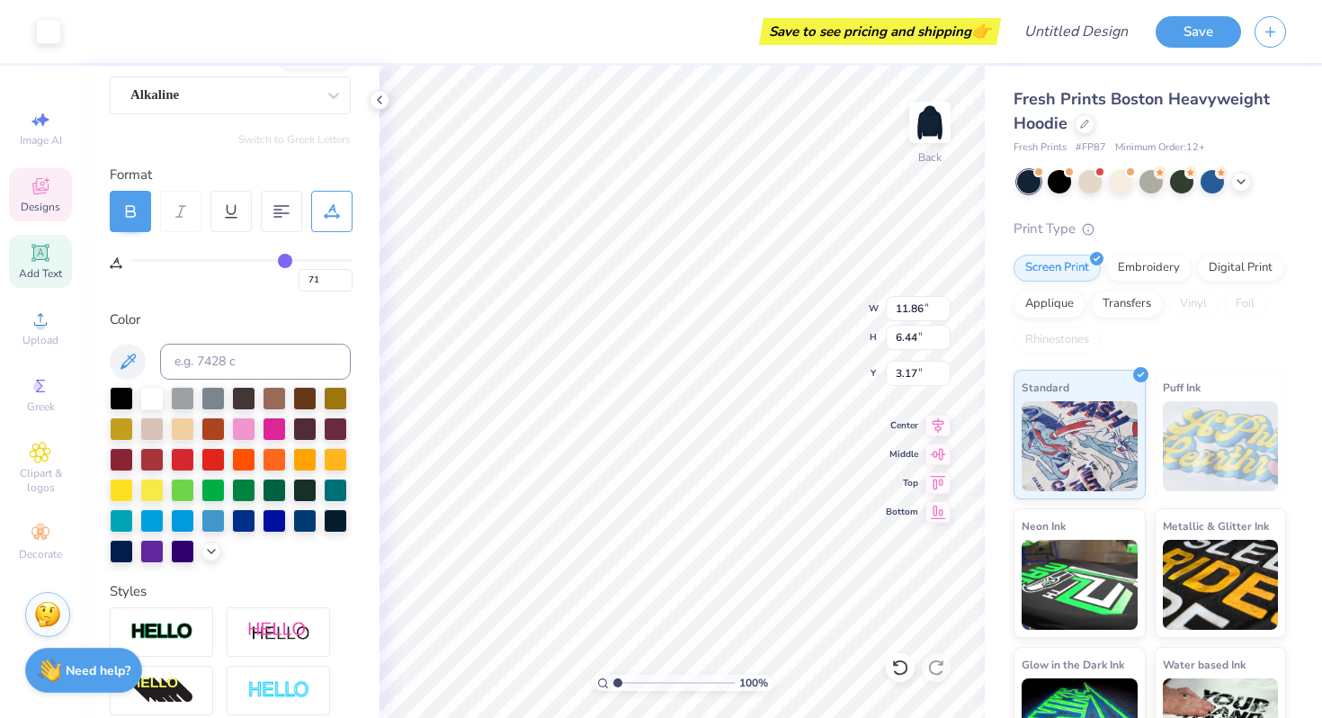
type input "72"
type input "73"
type input "74"
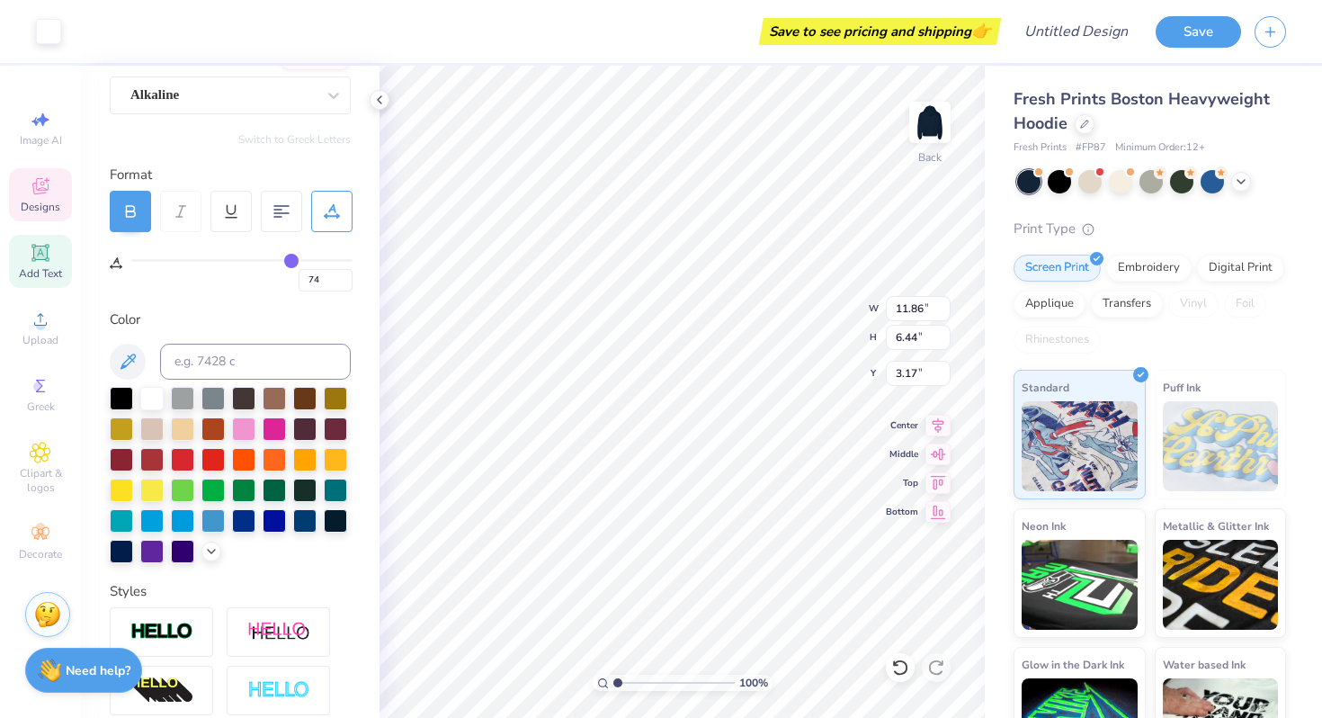
drag, startPoint x: 222, startPoint y: 257, endPoint x: 291, endPoint y: 261, distance: 69.3
click at [291, 261] on input "range" at bounding box center [241, 260] width 221 height 3
type input "73"
type input "70"
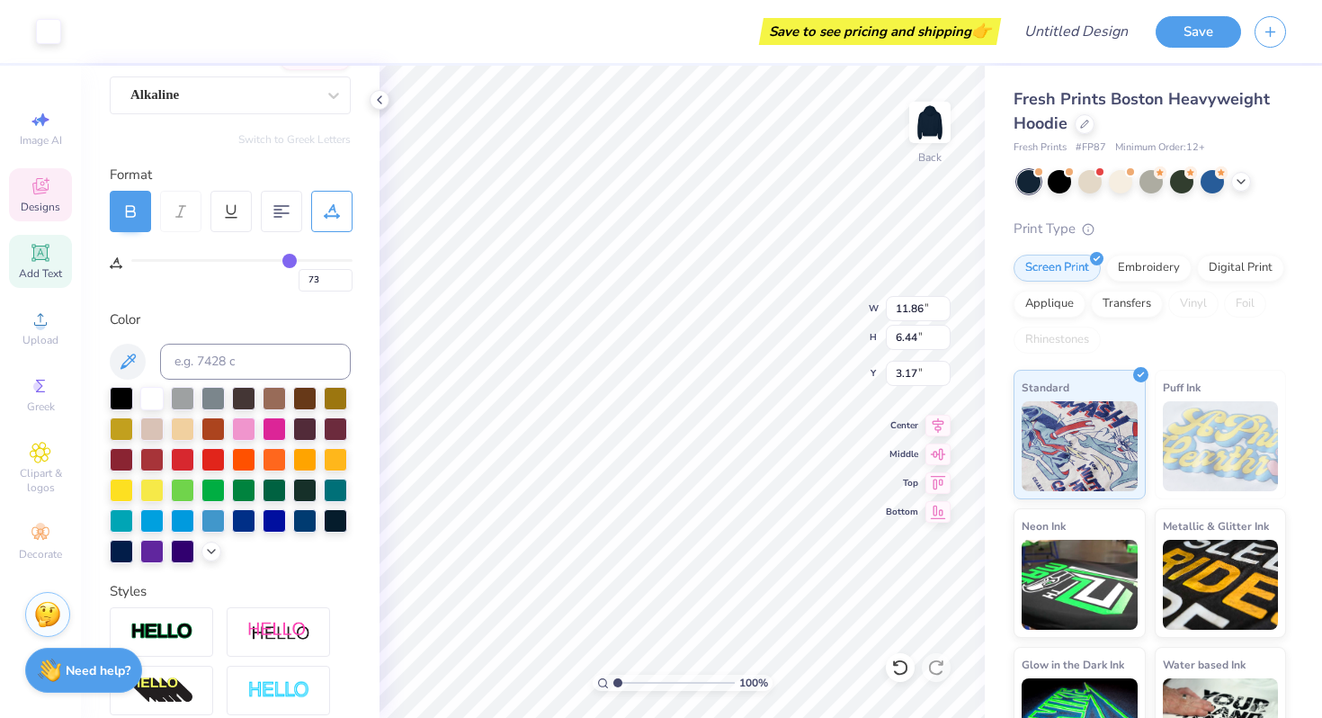
type input "70"
type input "62"
type input "52"
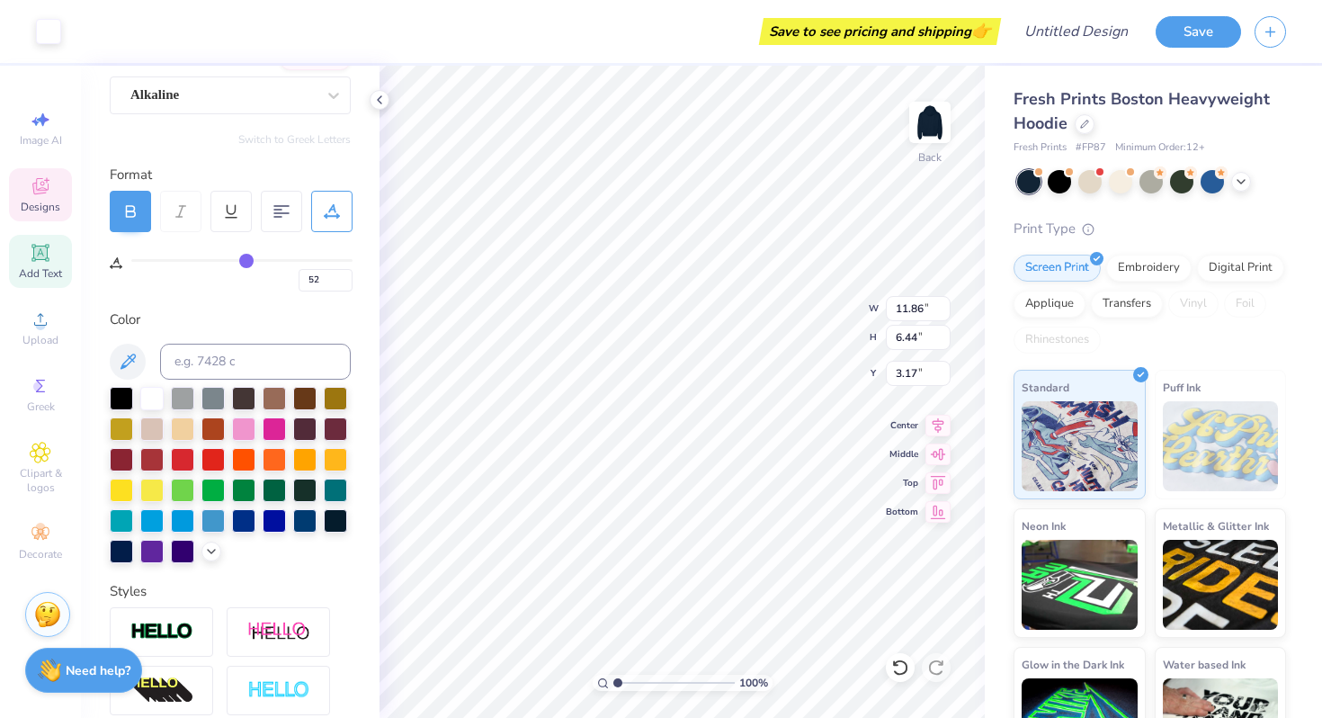
type input "41"
type input "31"
type input "22"
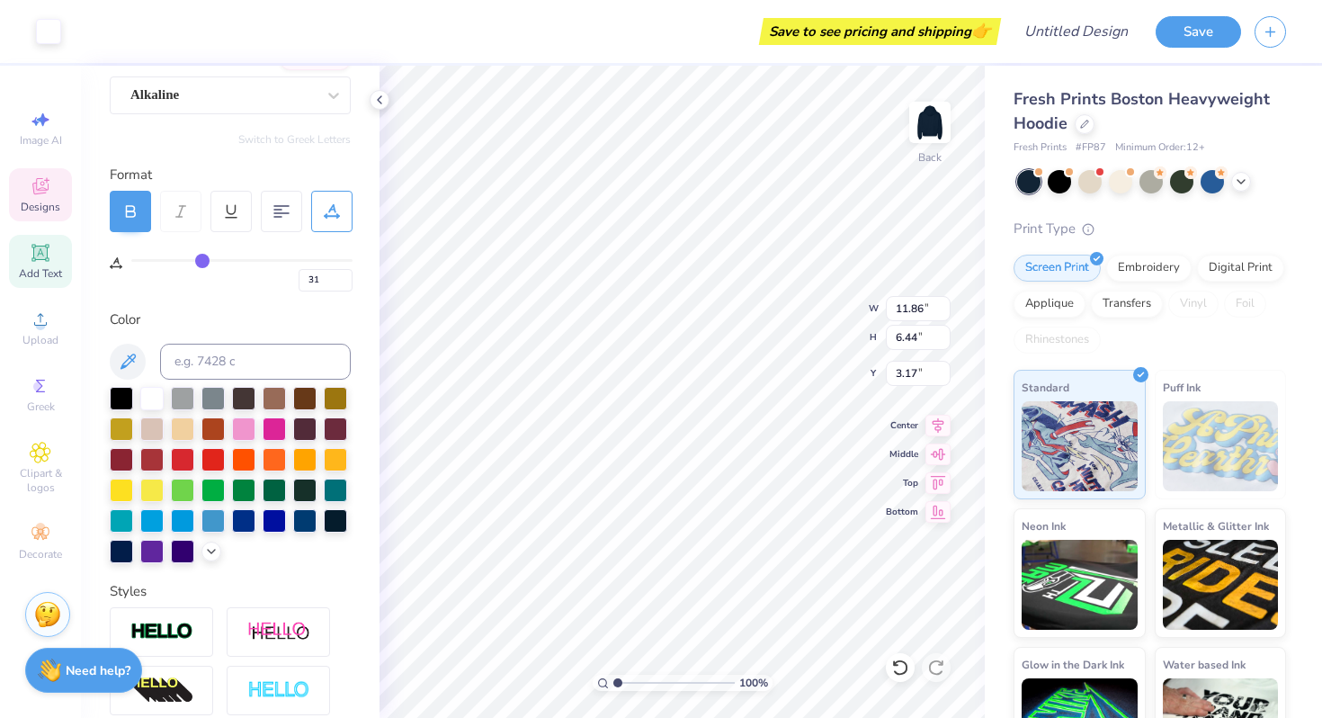
type input "22"
type input "14"
type input "6"
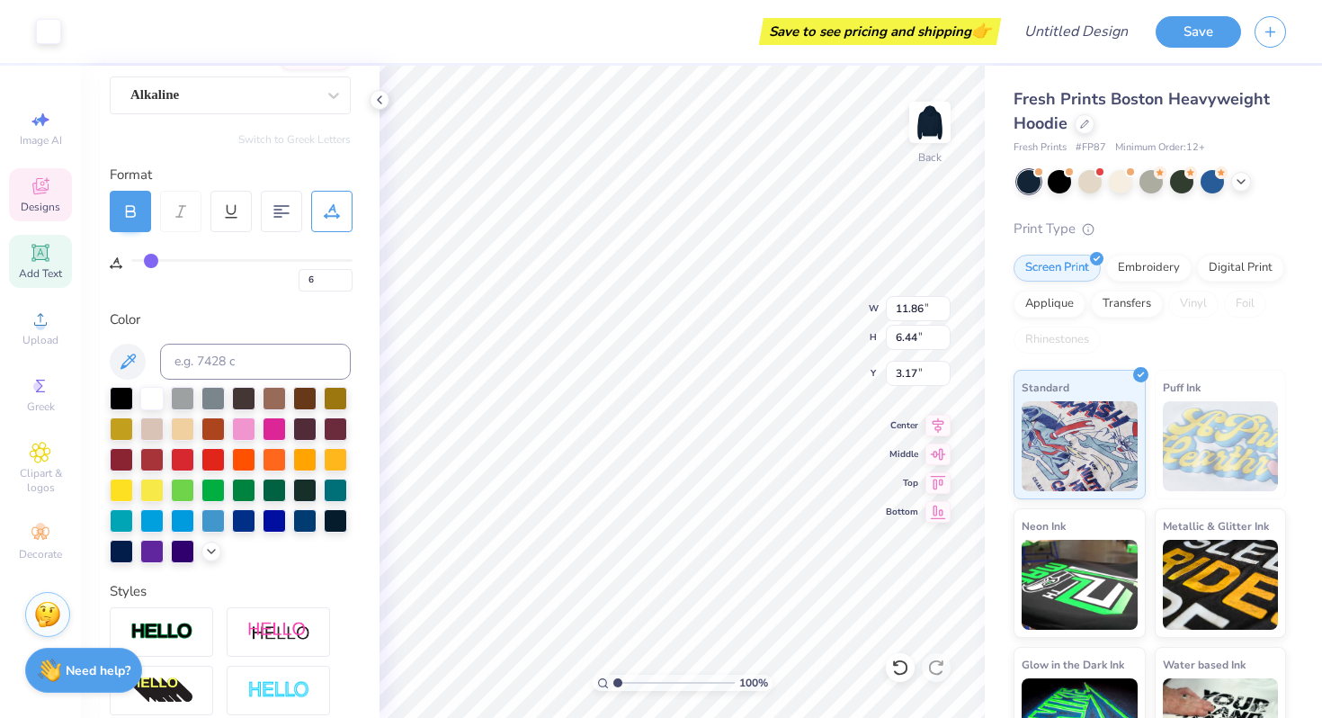
type input "0"
drag, startPoint x: 292, startPoint y: 261, endPoint x: 78, endPoint y: 244, distance: 214.7
type input "0"
click at [131, 259] on input "range" at bounding box center [241, 260] width 221 height 3
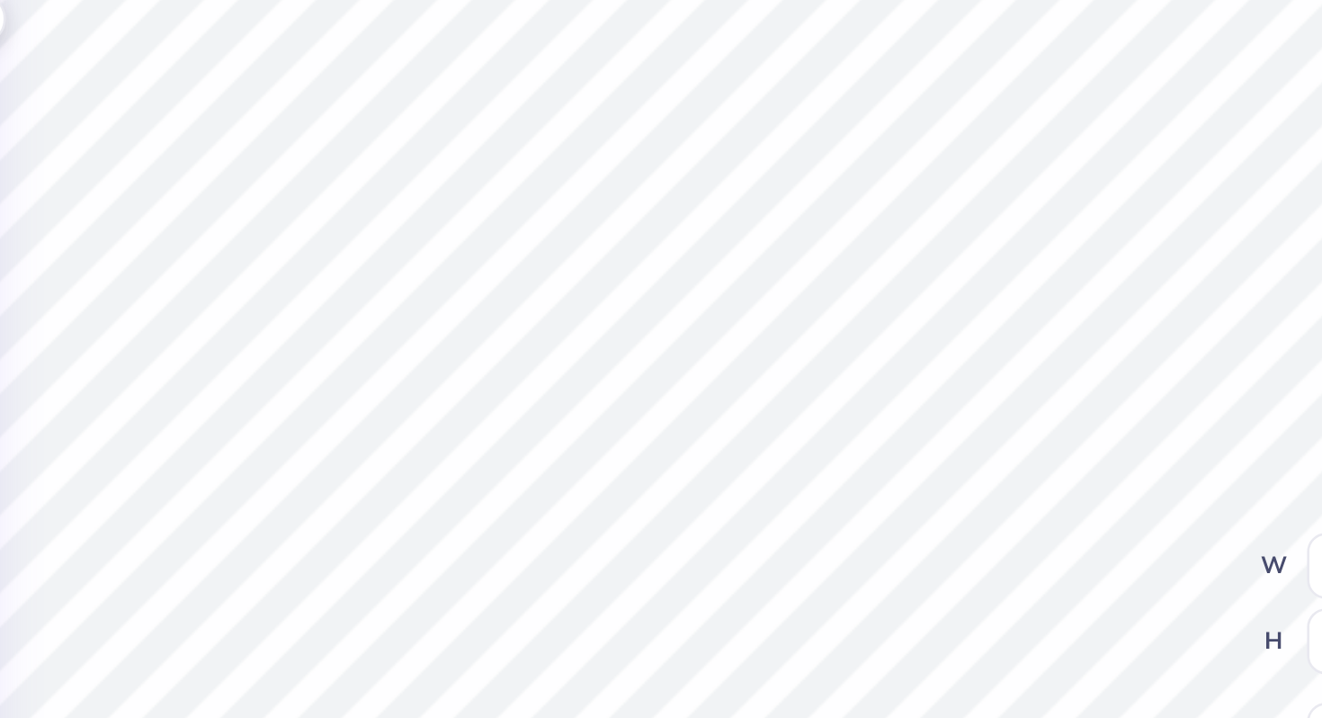
type input "11.86"
type input "6.44"
type input "3.17"
type input "7.51"
type input "11.86"
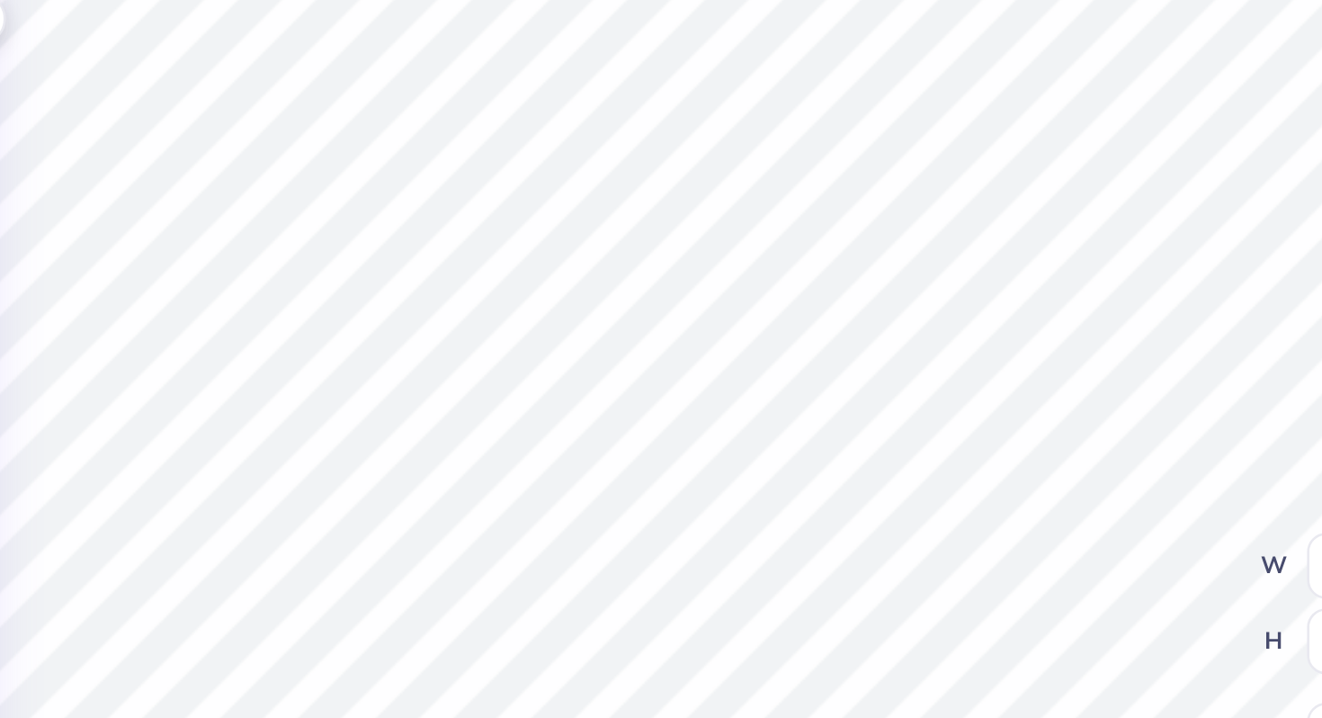
type input "6.44"
type input "3.17"
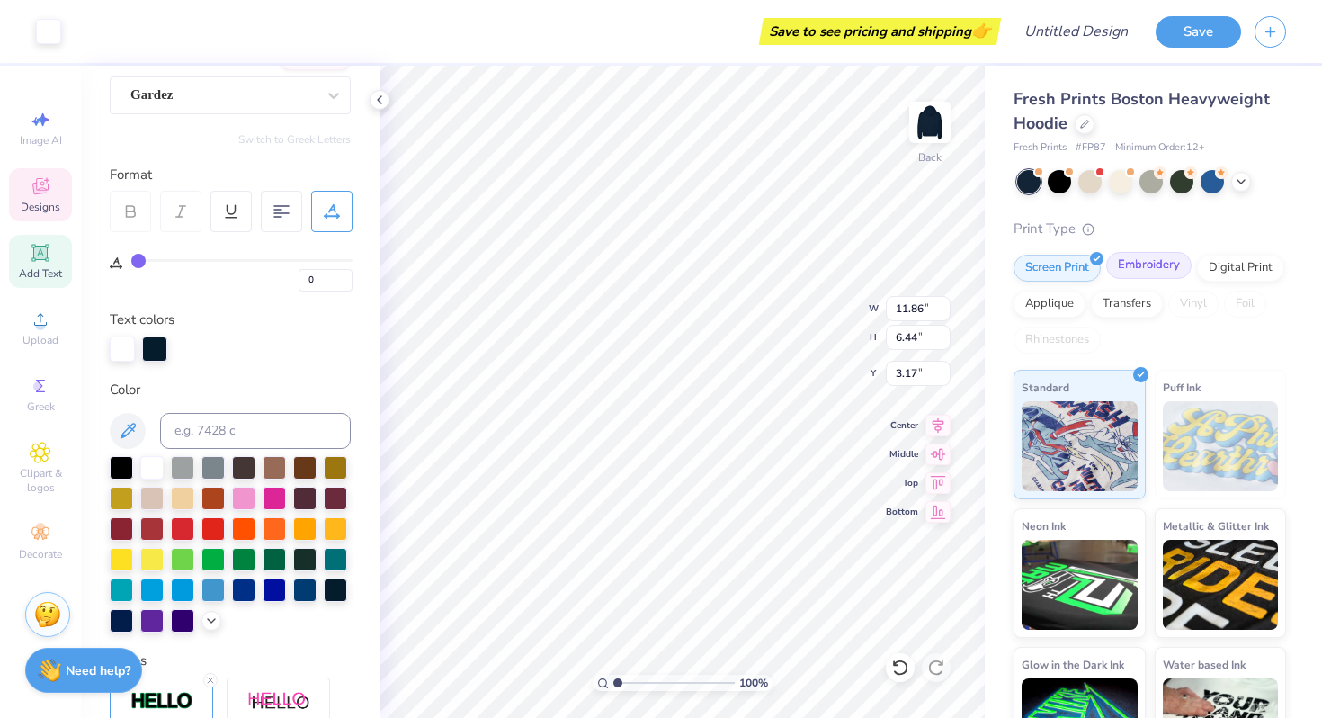
click at [1137, 274] on div "Embroidery" at bounding box center [1148, 265] width 85 height 27
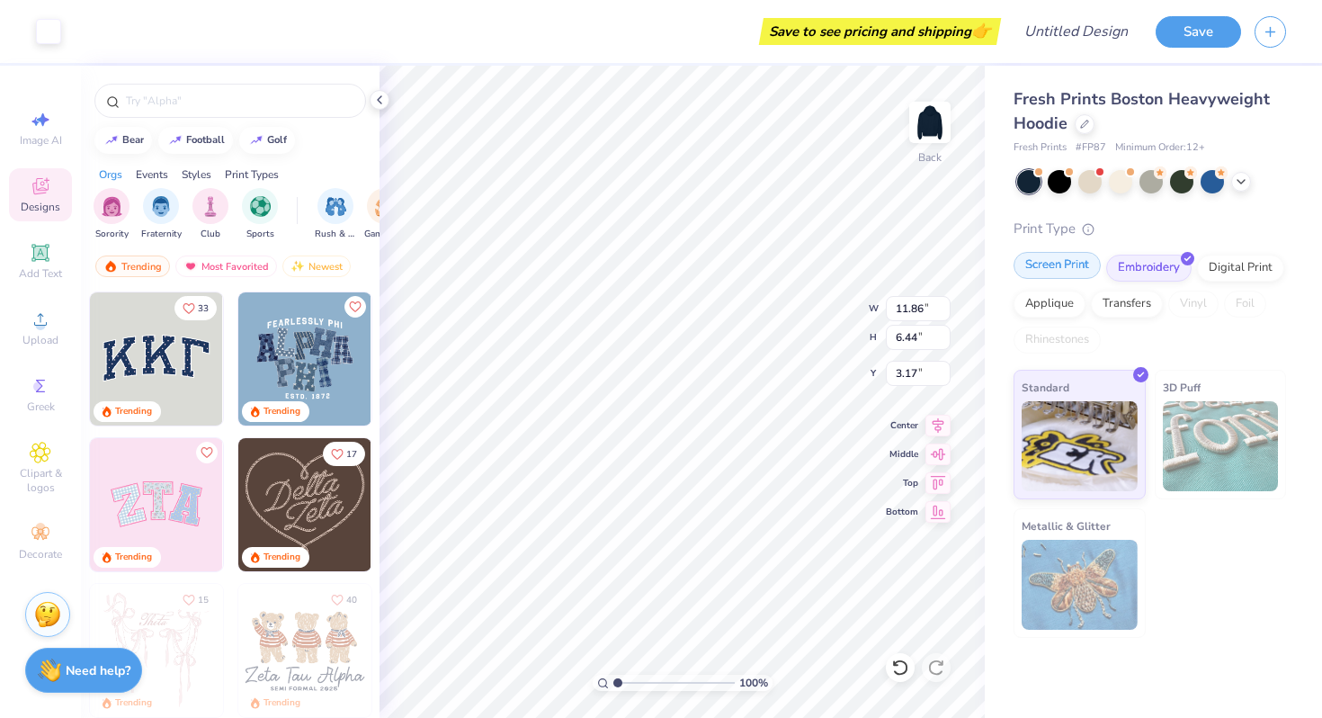
click at [1058, 263] on div "Screen Print" at bounding box center [1056, 265] width 87 height 27
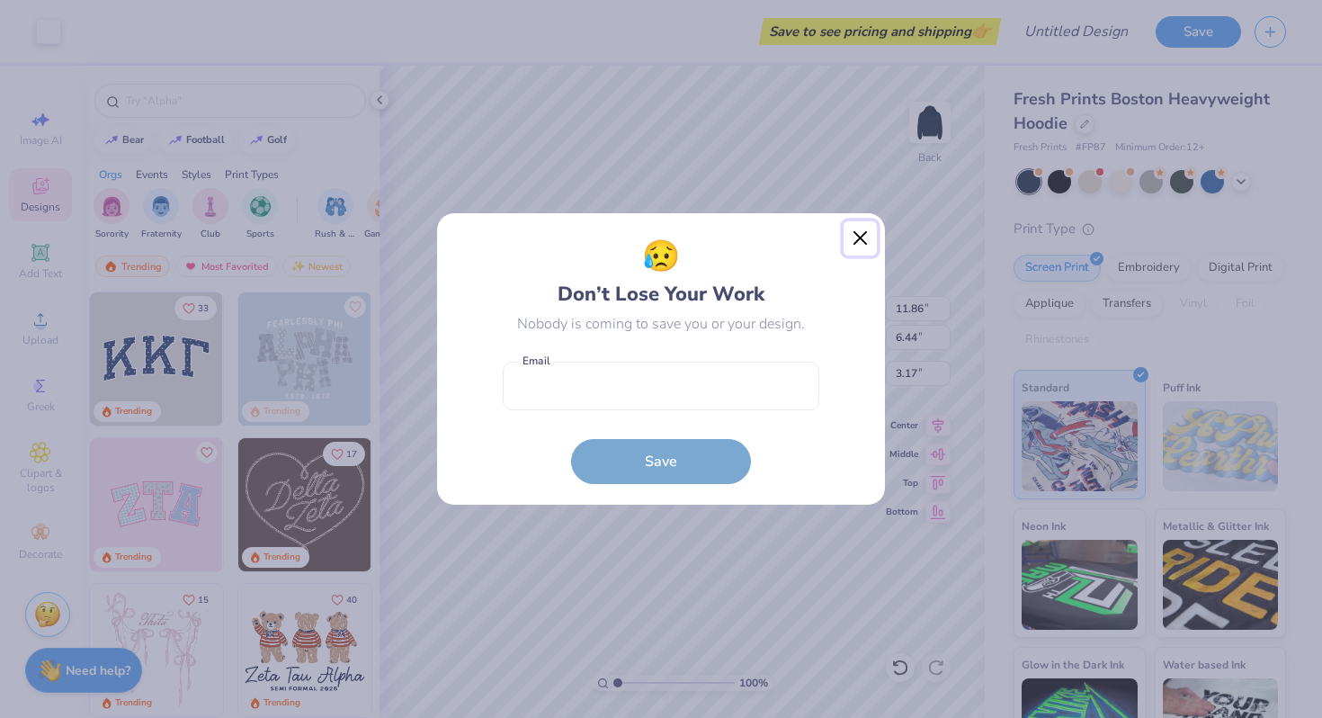
click at [855, 236] on button "Close" at bounding box center [860, 238] width 34 height 34
